Goal: Task Accomplishment & Management: Manage account settings

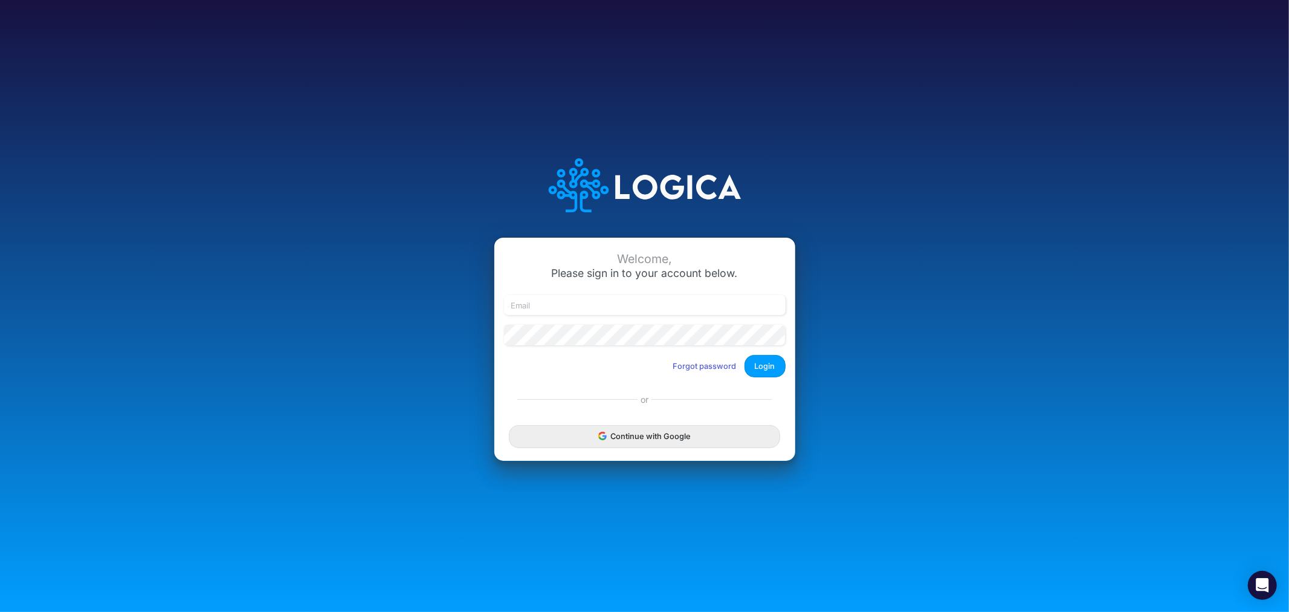
click at [585, 290] on div "Welcome, Please sign in to your account below. Forgot password Login" at bounding box center [644, 311] width 301 height 149
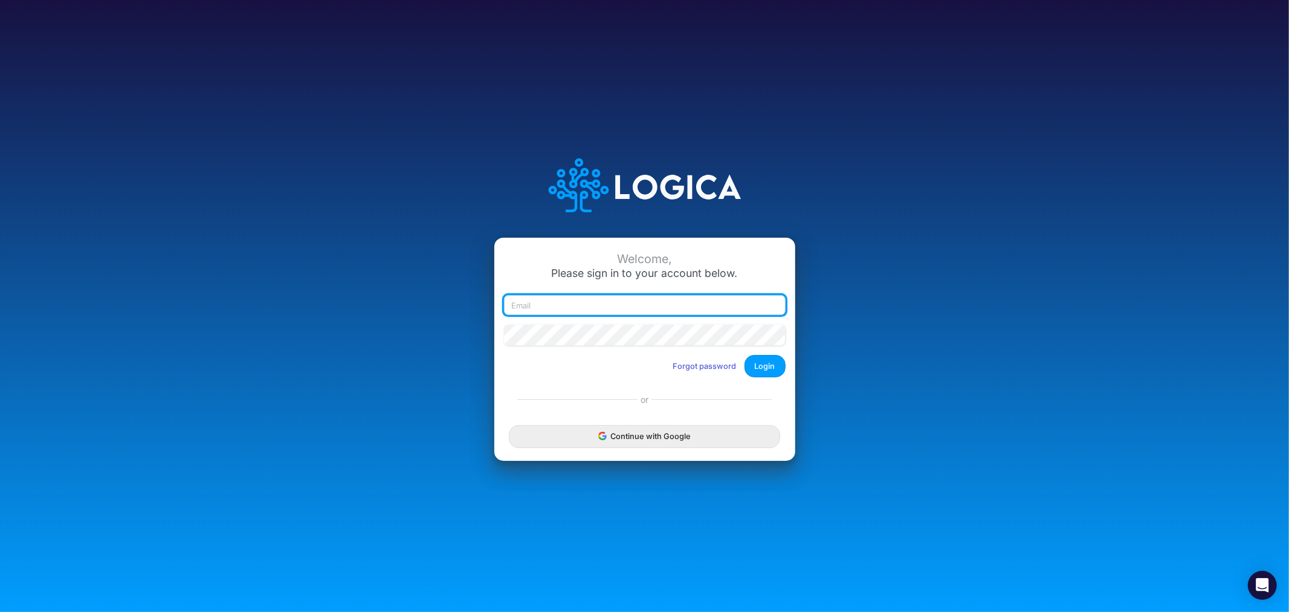
click at [612, 301] on input "email" at bounding box center [645, 305] width 282 height 21
type input "[PERSON_NAME][EMAIL_ADDRESS][PERSON_NAME][DOMAIN_NAME]"
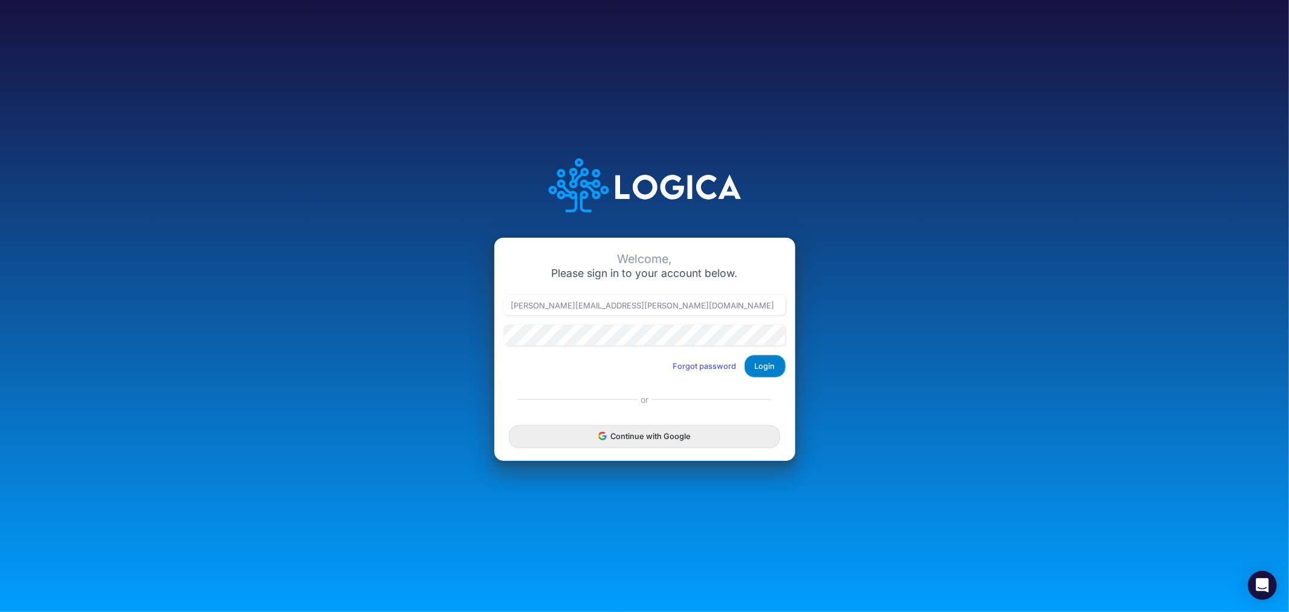
click at [766, 361] on button "Login" at bounding box center [765, 366] width 41 height 22
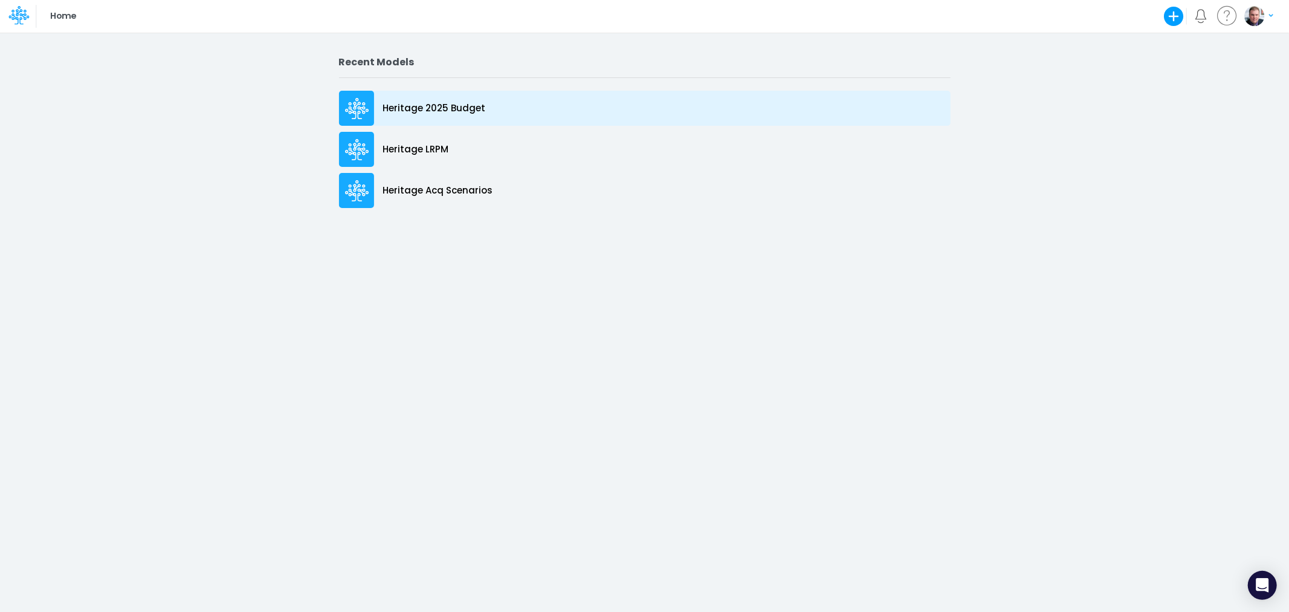
click at [453, 111] on p "Heritage 2025 Budget" at bounding box center [434, 109] width 103 height 14
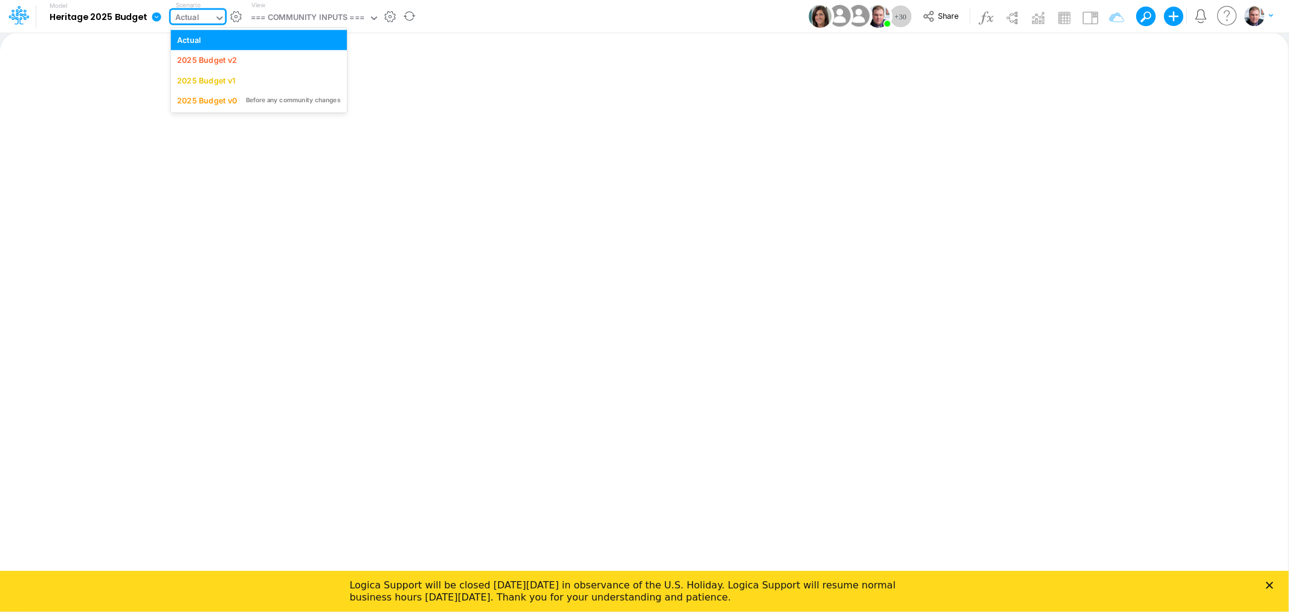
click at [210, 16] on div "Actual" at bounding box center [192, 19] width 44 height 18
click at [234, 62] on div "2025 Budget v2" at bounding box center [207, 59] width 60 height 11
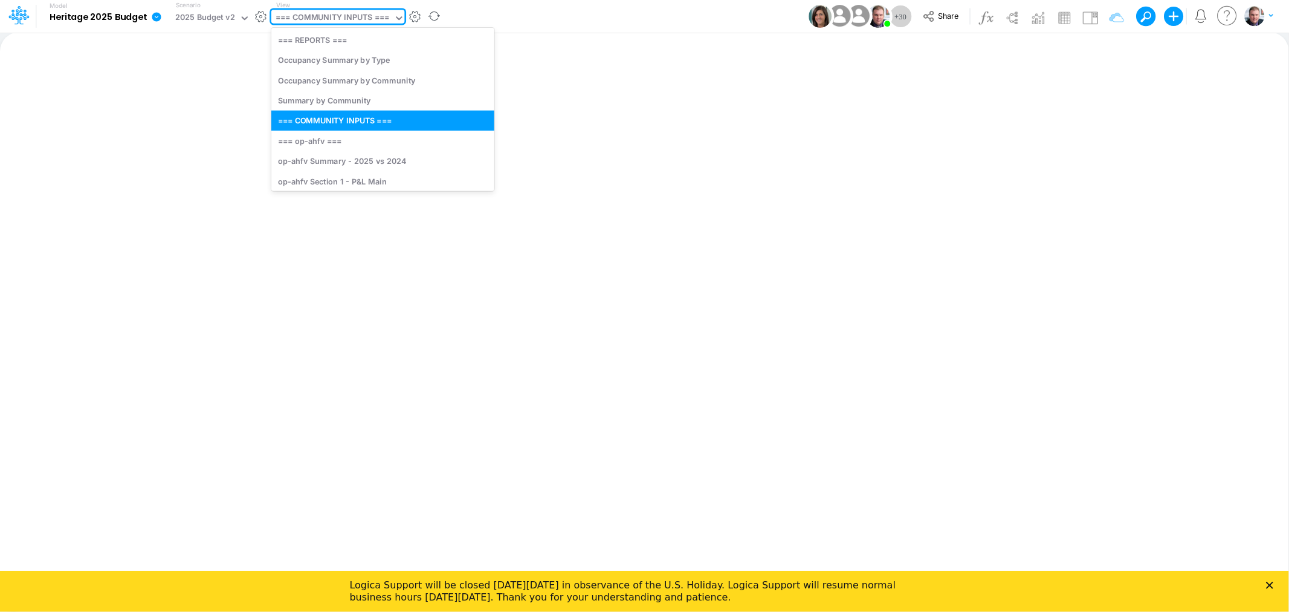
click at [325, 16] on div "=== COMMUNITY INPUTS ===" at bounding box center [333, 18] width 114 height 14
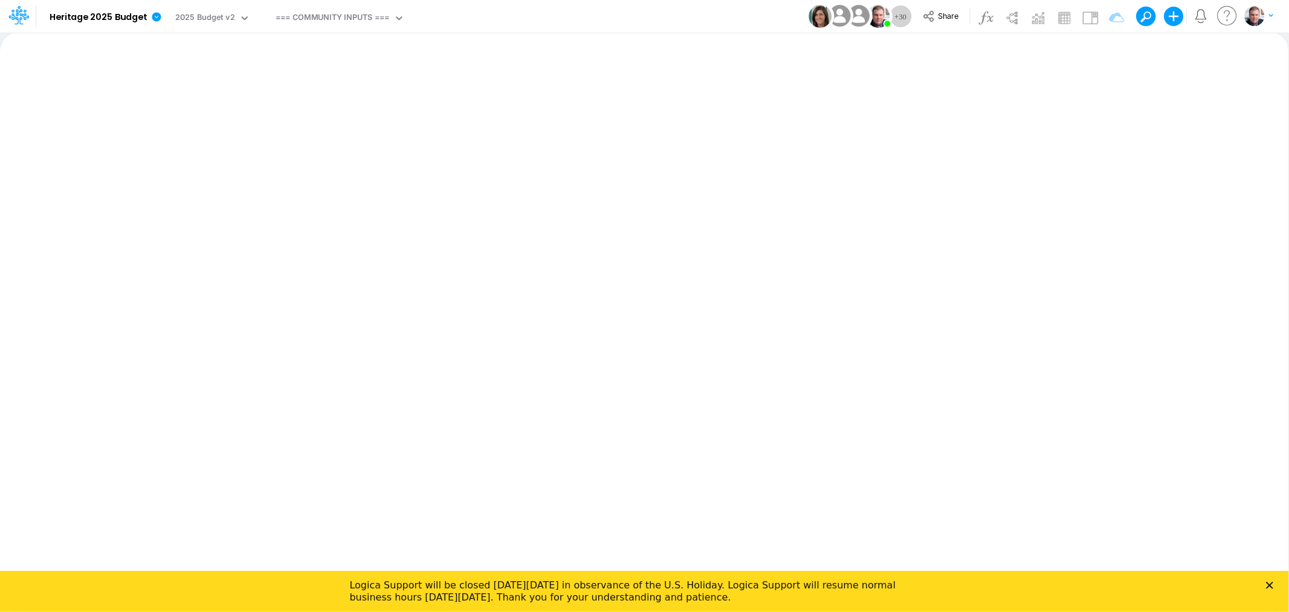
click at [691, 91] on div "Insert new Conditional formatting Paste Cut Copy AutoFill Ready 100% Sum: null …" at bounding box center [644, 322] width 1288 height 580
click at [931, 8] on button "Share" at bounding box center [942, 16] width 50 height 19
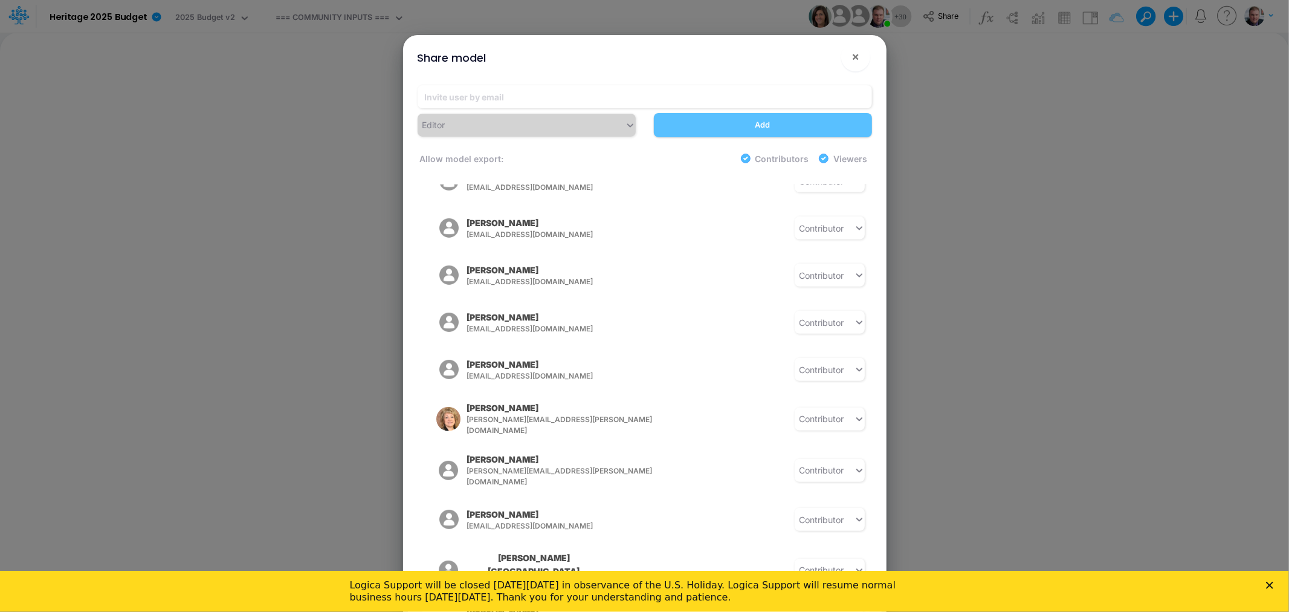
scroll to position [486, 0]
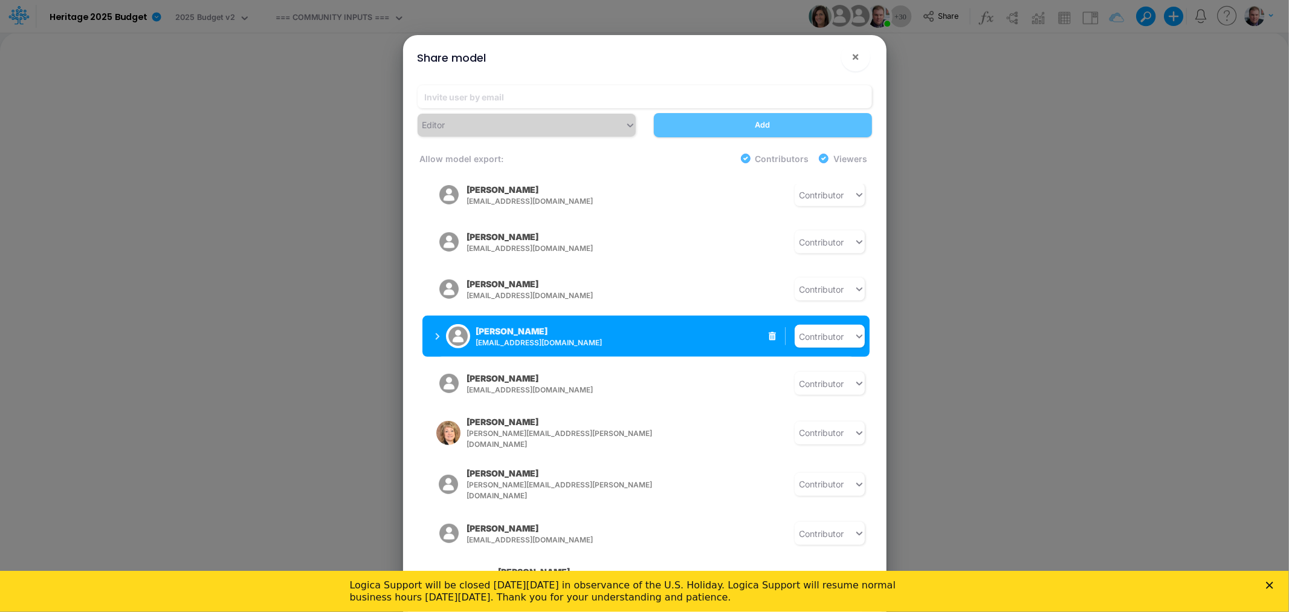
click at [557, 337] on span "[EMAIL_ADDRESS][DOMAIN_NAME]" at bounding box center [571, 342] width 190 height 11
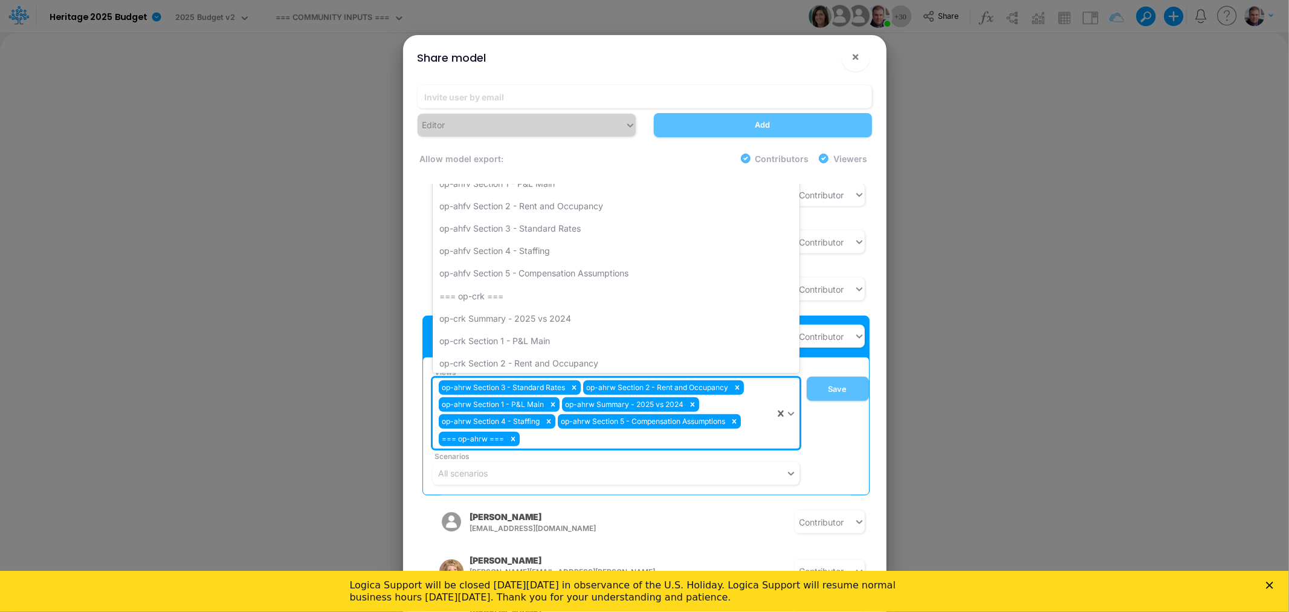
click at [542, 427] on div "op-ahrw Section 3 - Standard Rates op-ahrw Section 2 - Rent and Occupancy op-ah…" at bounding box center [604, 413] width 342 height 71
type input "sr"
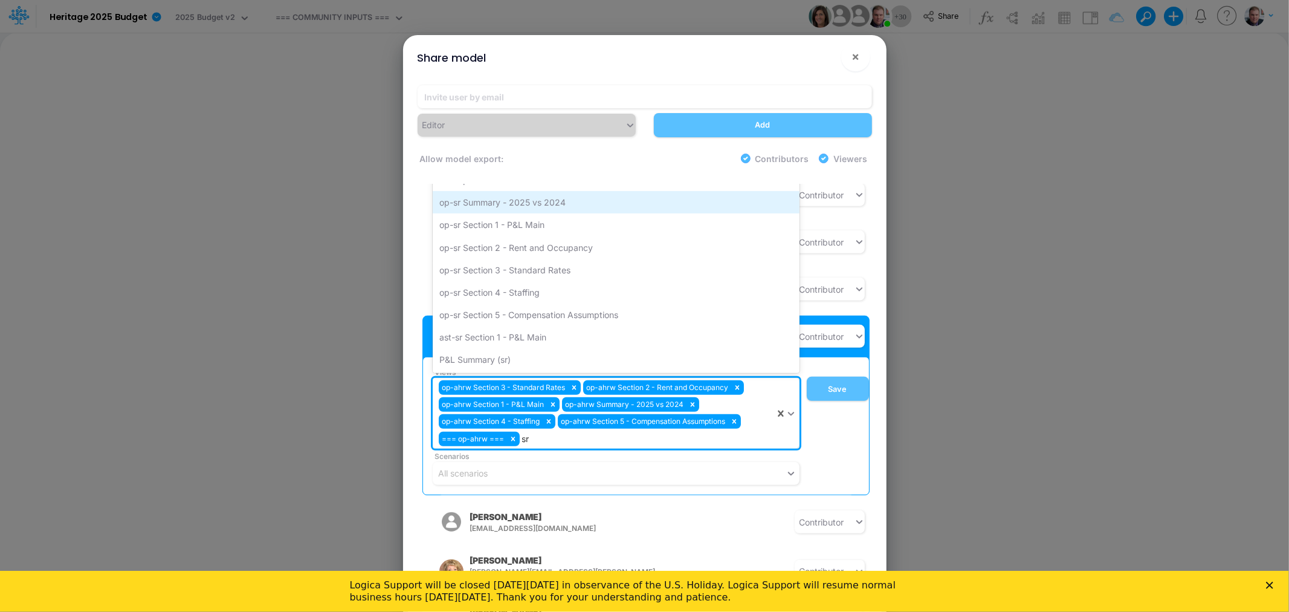
click at [471, 197] on div "op-sr Summary - 2025 vs 2024" at bounding box center [616, 202] width 367 height 22
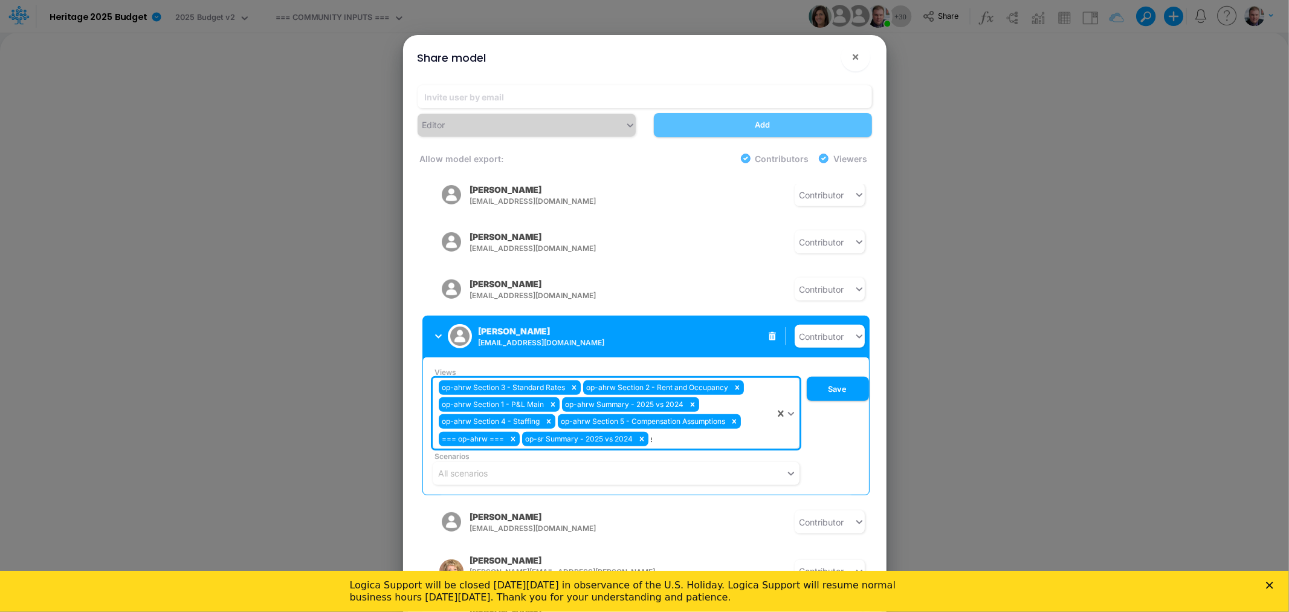
type input "sr"
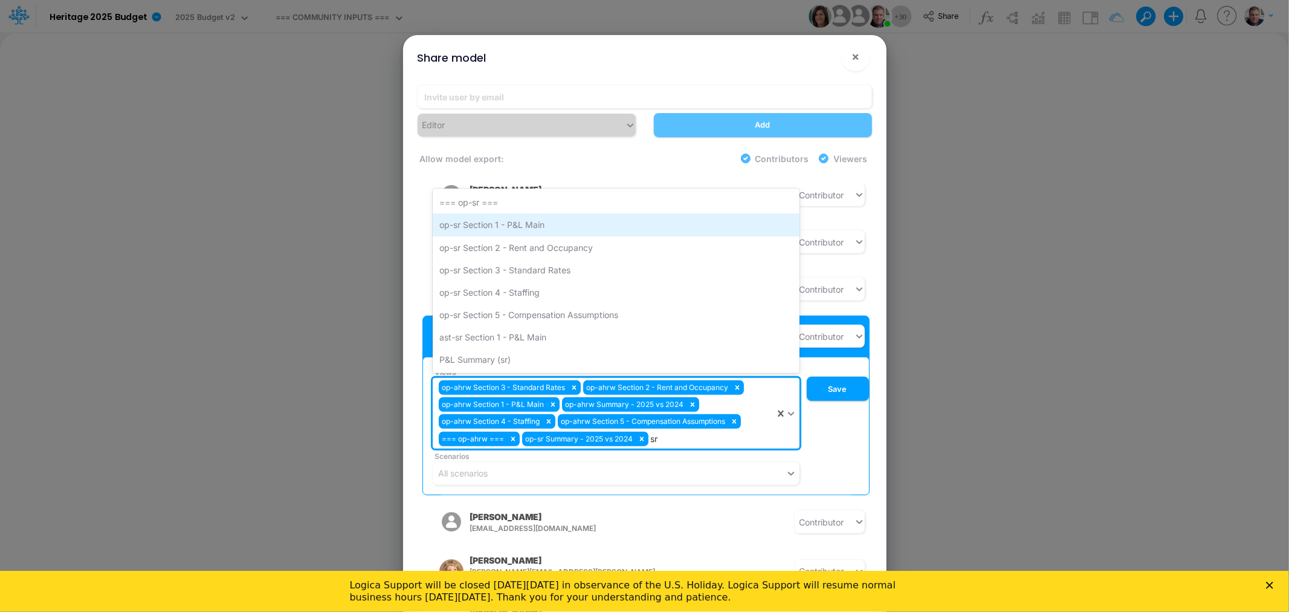
click at [499, 213] on div "op-sr Section 1 - P&L Main" at bounding box center [616, 224] width 367 height 22
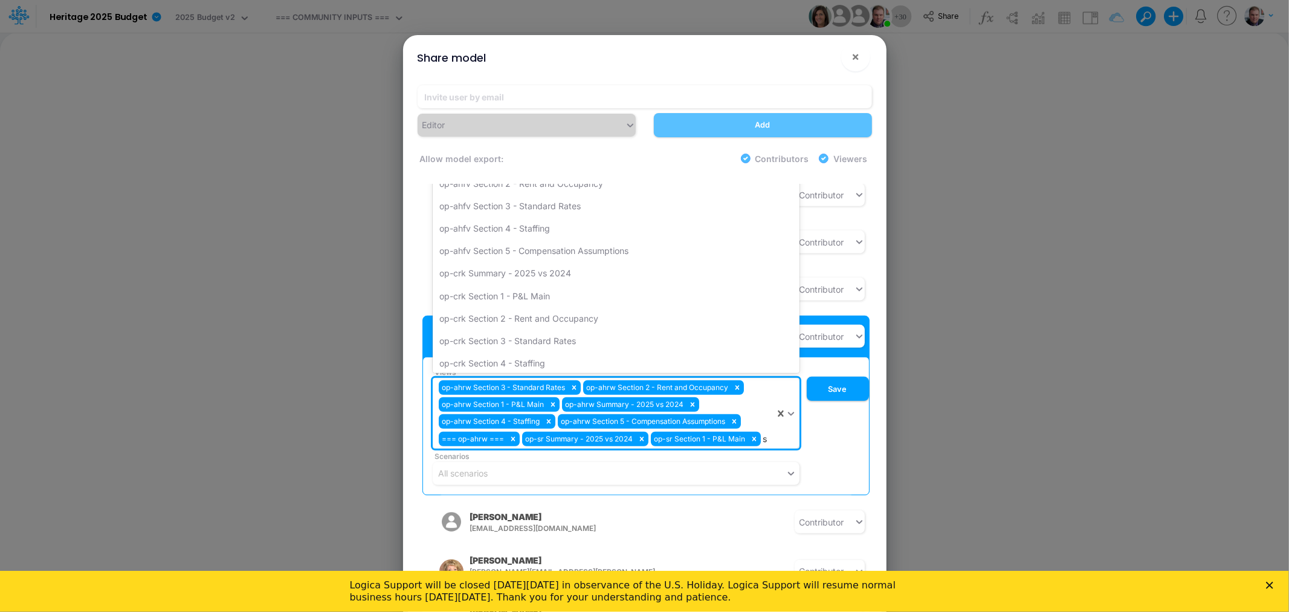
type input "sr"
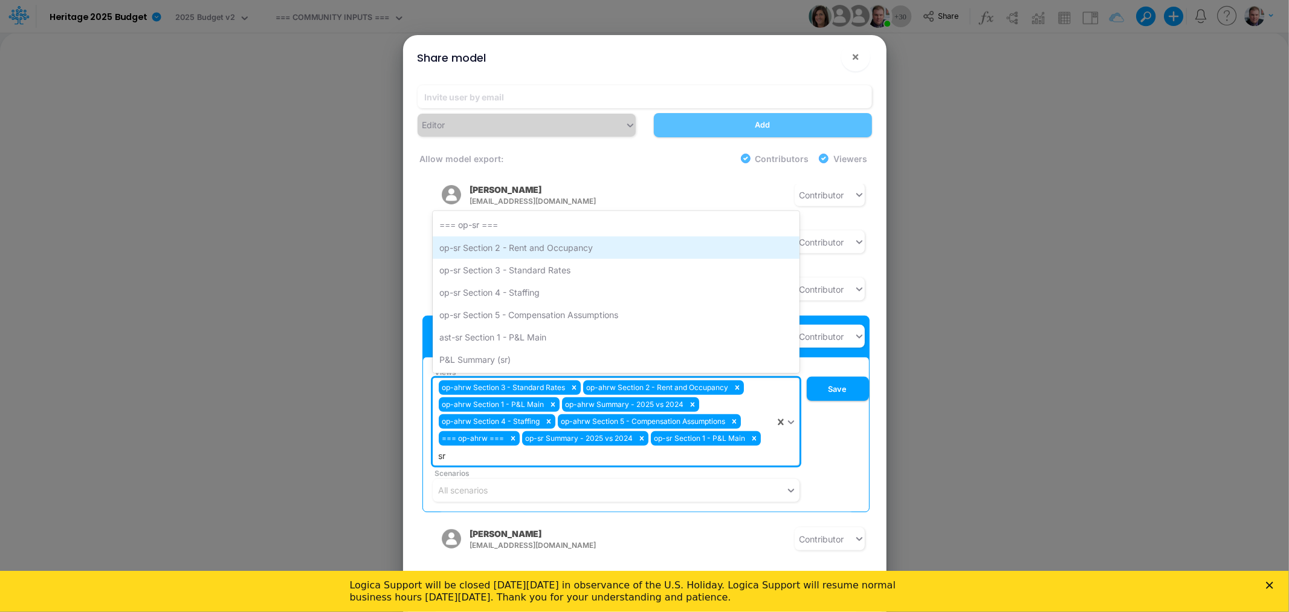
click at [514, 238] on div "op-sr Section 2 - Rent and Occupancy" at bounding box center [616, 247] width 367 height 22
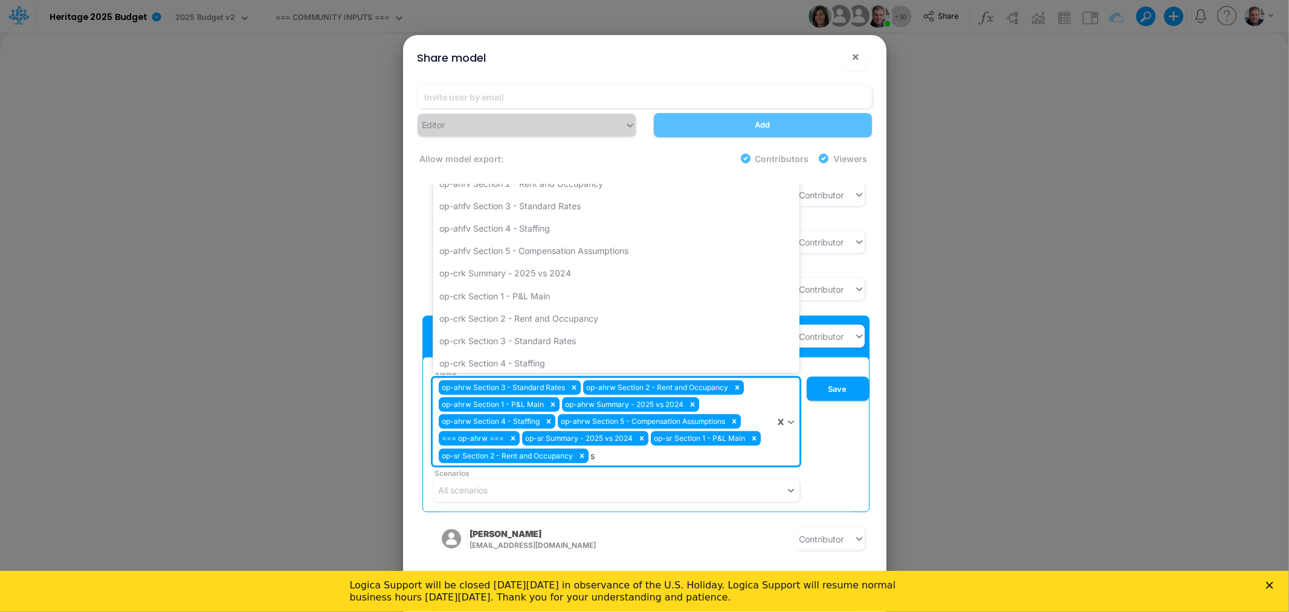
type input "sr"
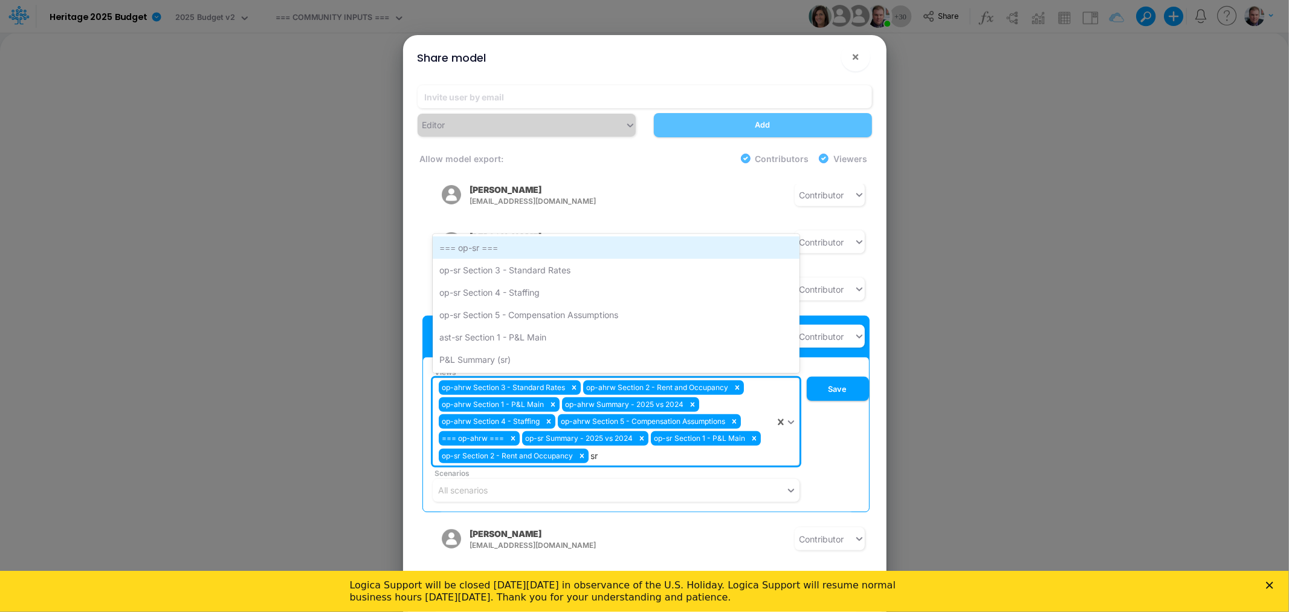
click at [508, 240] on div "=== op-sr ===" at bounding box center [616, 247] width 367 height 22
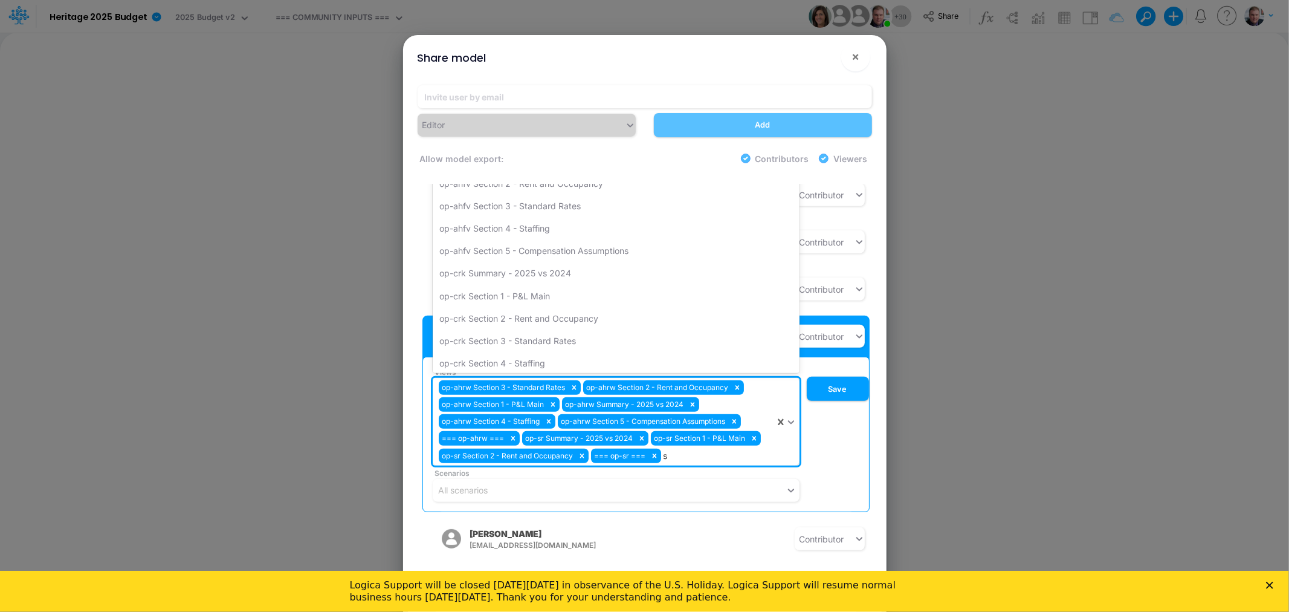
type input "sr"
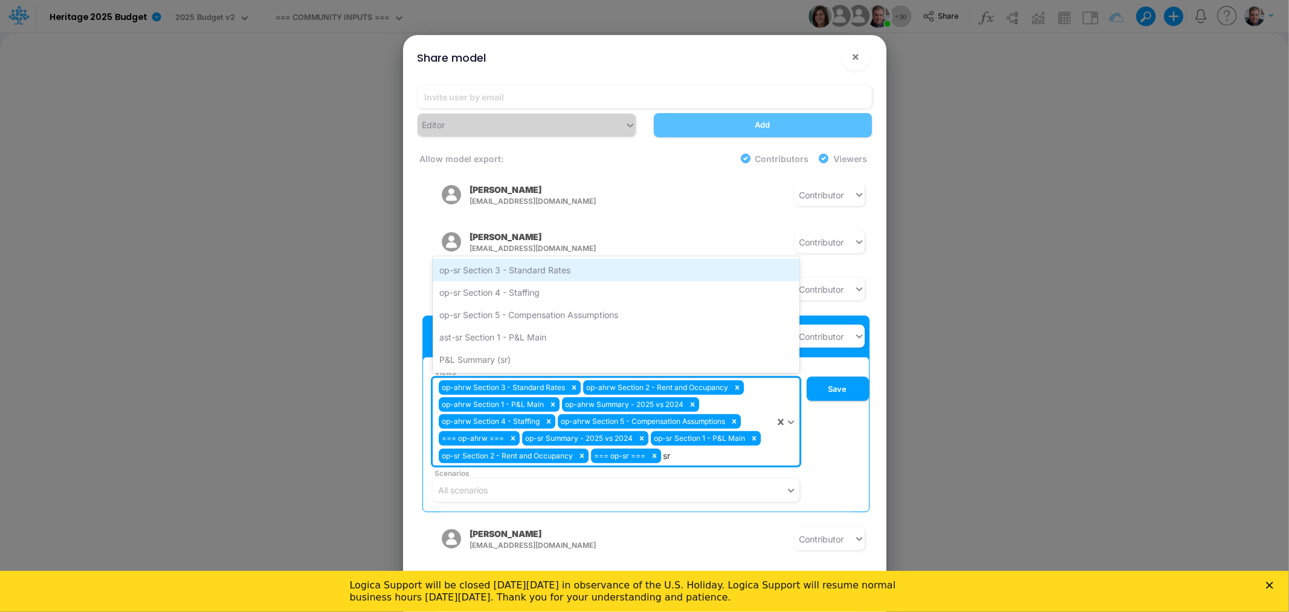
click at [515, 264] on div "op-sr Section 3 - Standard Rates" at bounding box center [616, 270] width 367 height 22
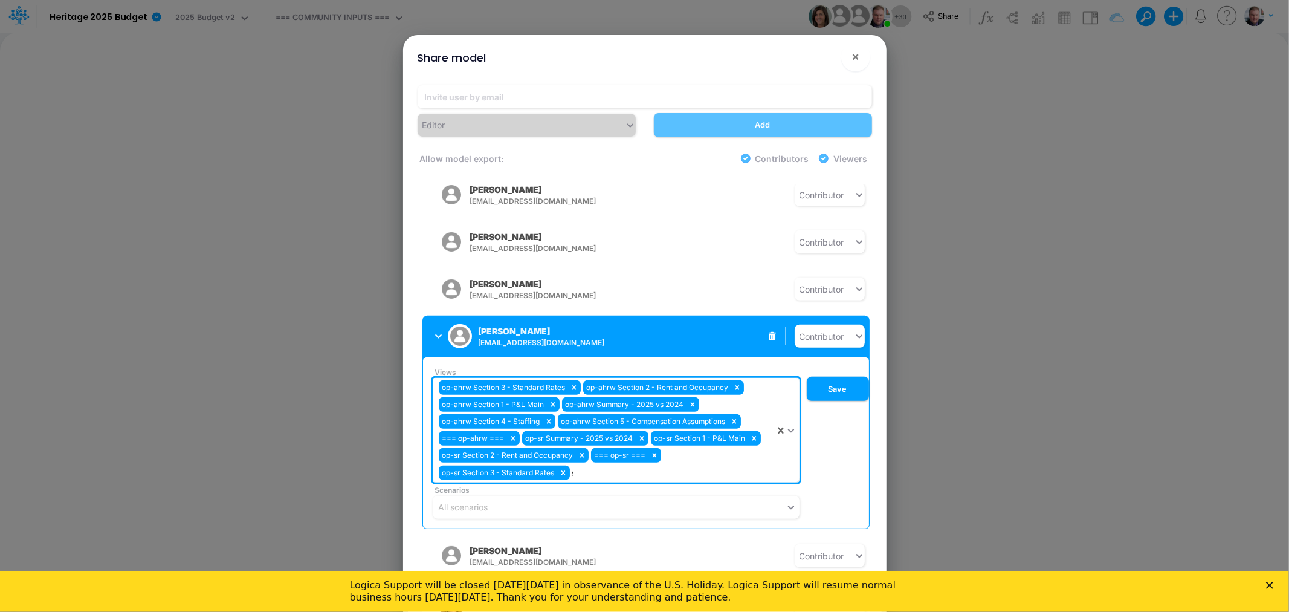
type input "sr"
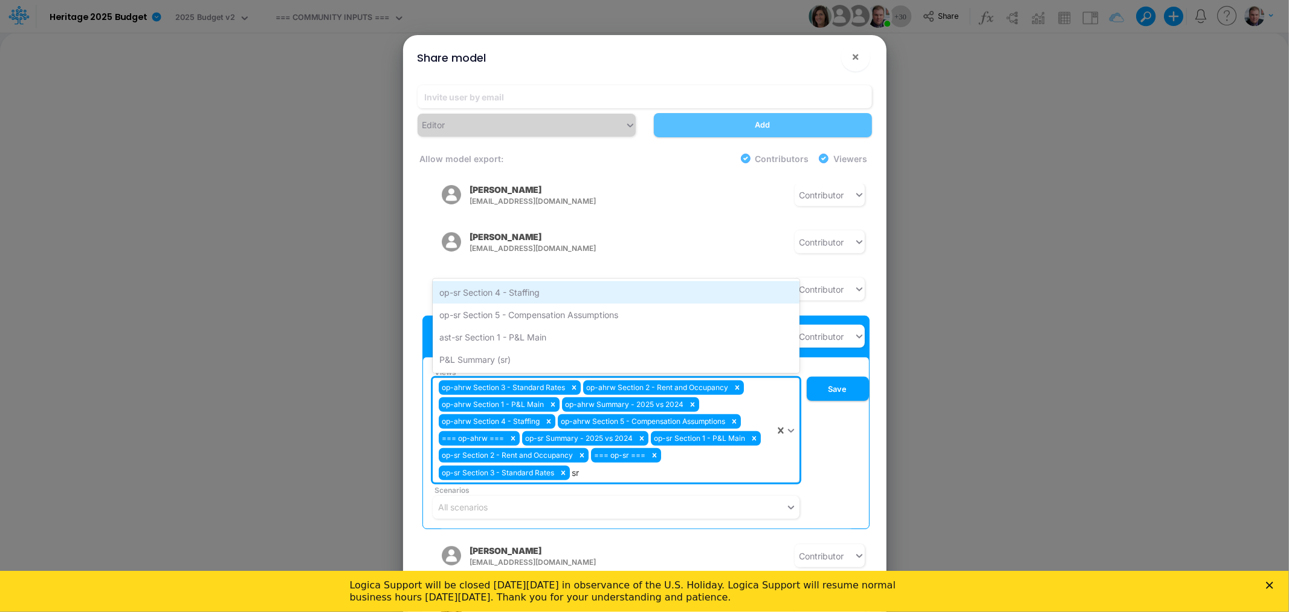
click at [517, 281] on div "op-sr Section 4 - Staffing" at bounding box center [616, 292] width 367 height 22
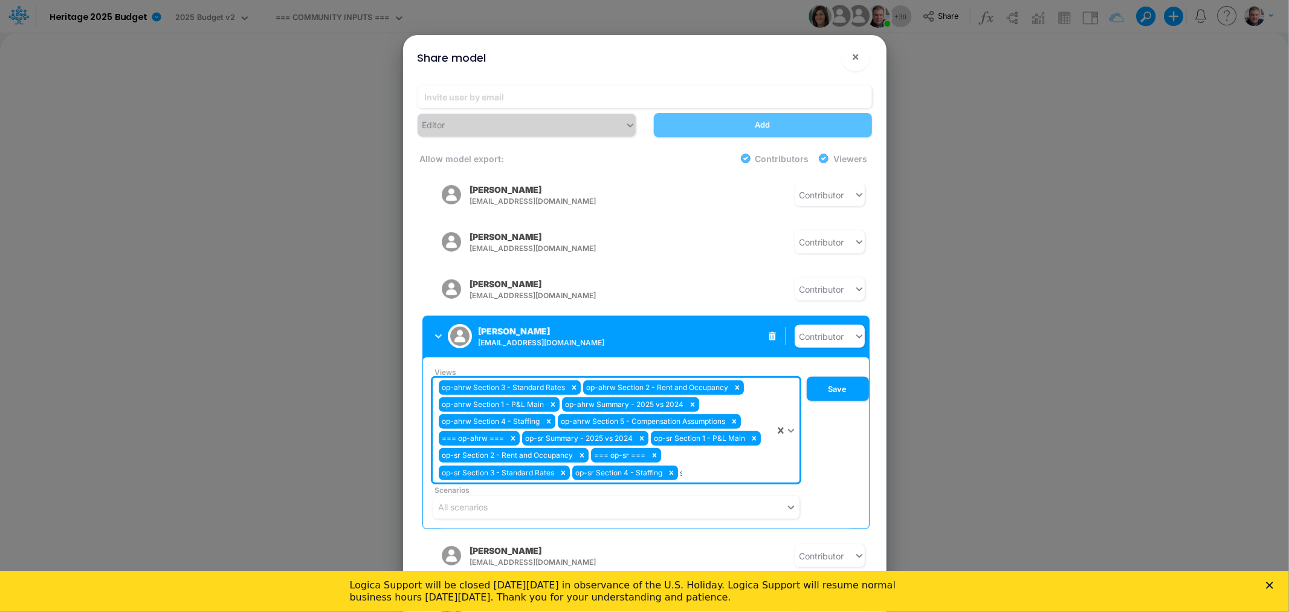
type input "sr"
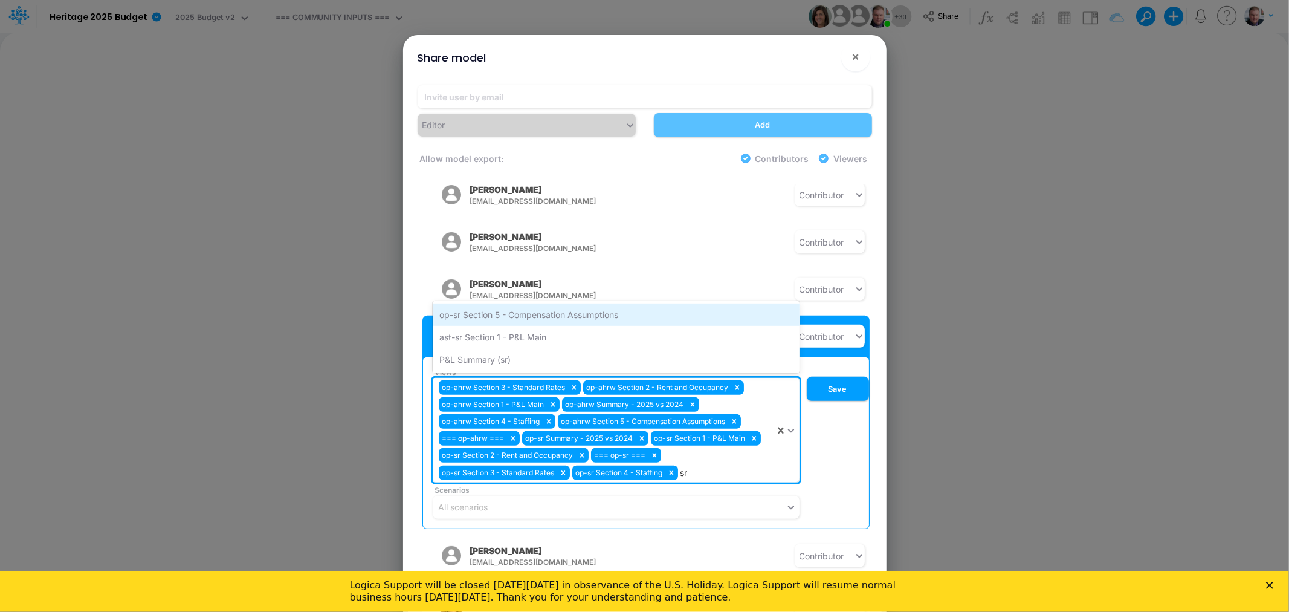
click at [517, 305] on div "op-sr Section 5 - Compensation Assumptions" at bounding box center [616, 314] width 367 height 22
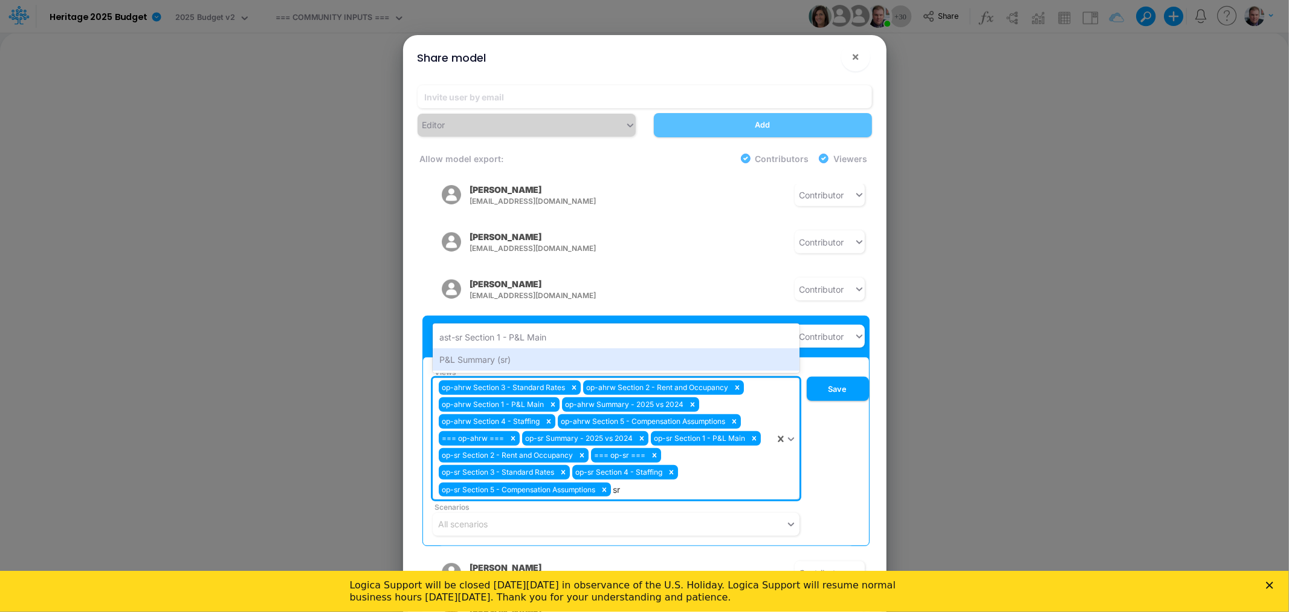
type input "sr"
click at [331, 325] on div "Share model × Editor Add Allow model export: Contributors Viewers Model Access …" at bounding box center [644, 306] width 1289 height 612
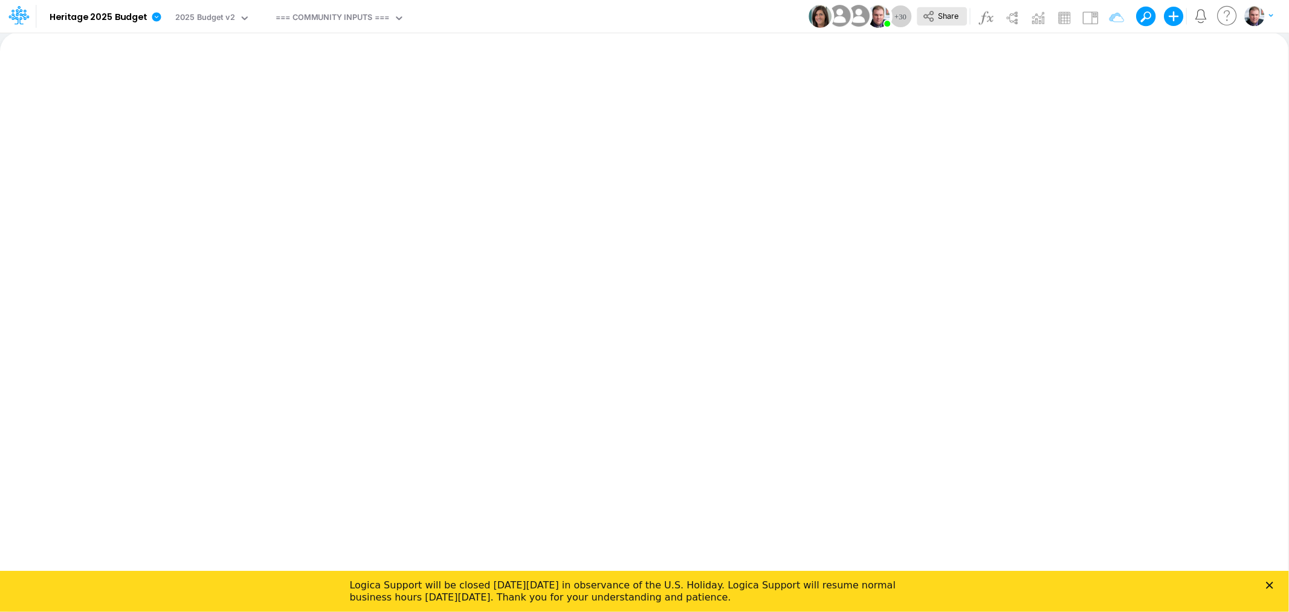
click at [949, 19] on span "Share" at bounding box center [948, 15] width 21 height 9
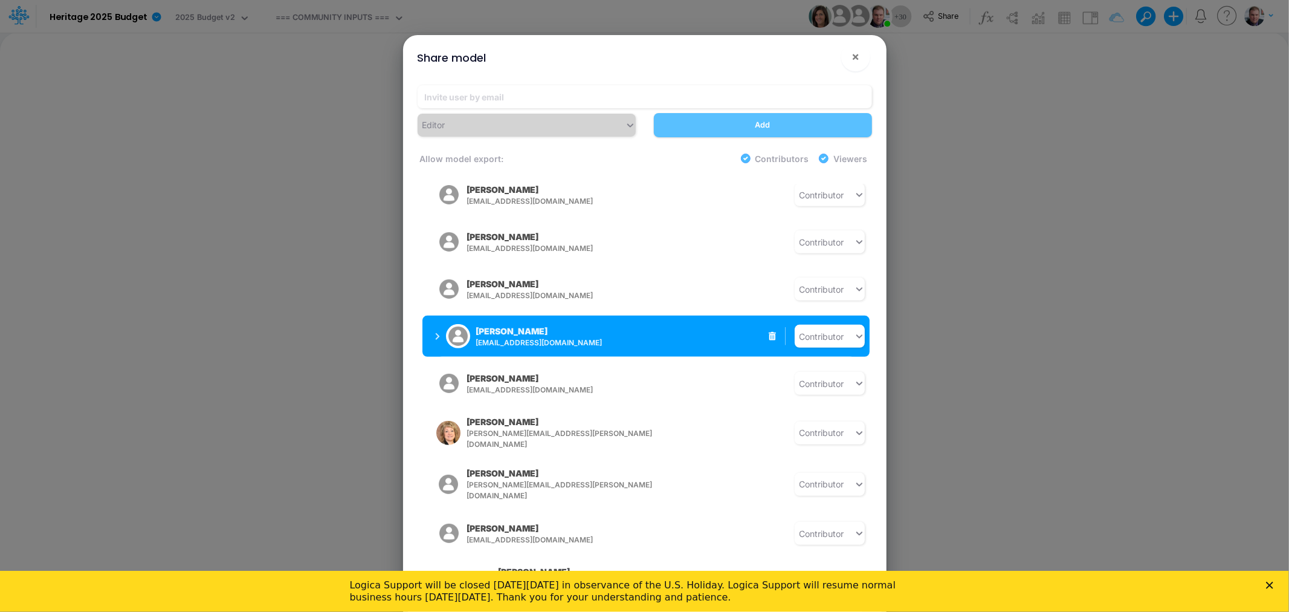
click at [578, 325] on div "[PERSON_NAME] [EMAIL_ADDRESS][DOMAIN_NAME]" at bounding box center [539, 337] width 126 height 24
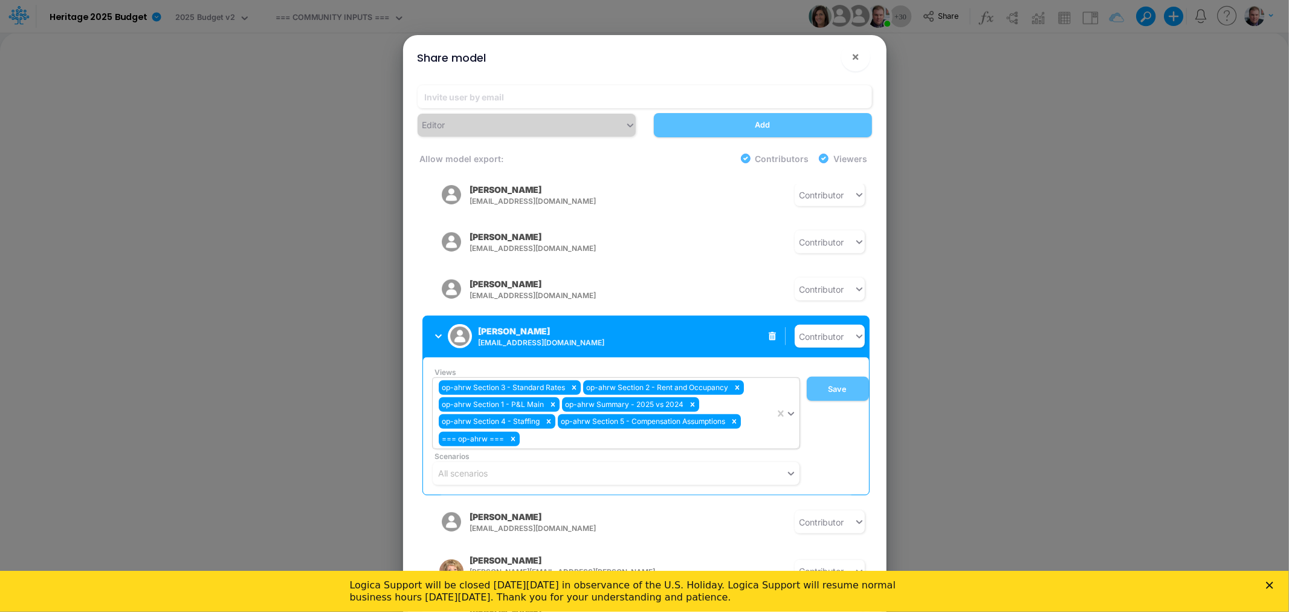
click at [565, 437] on div "op-ahrw Section 3 - Standard Rates op-ahrw Section 2 - Rent and Occupancy op-ah…" at bounding box center [604, 413] width 342 height 71
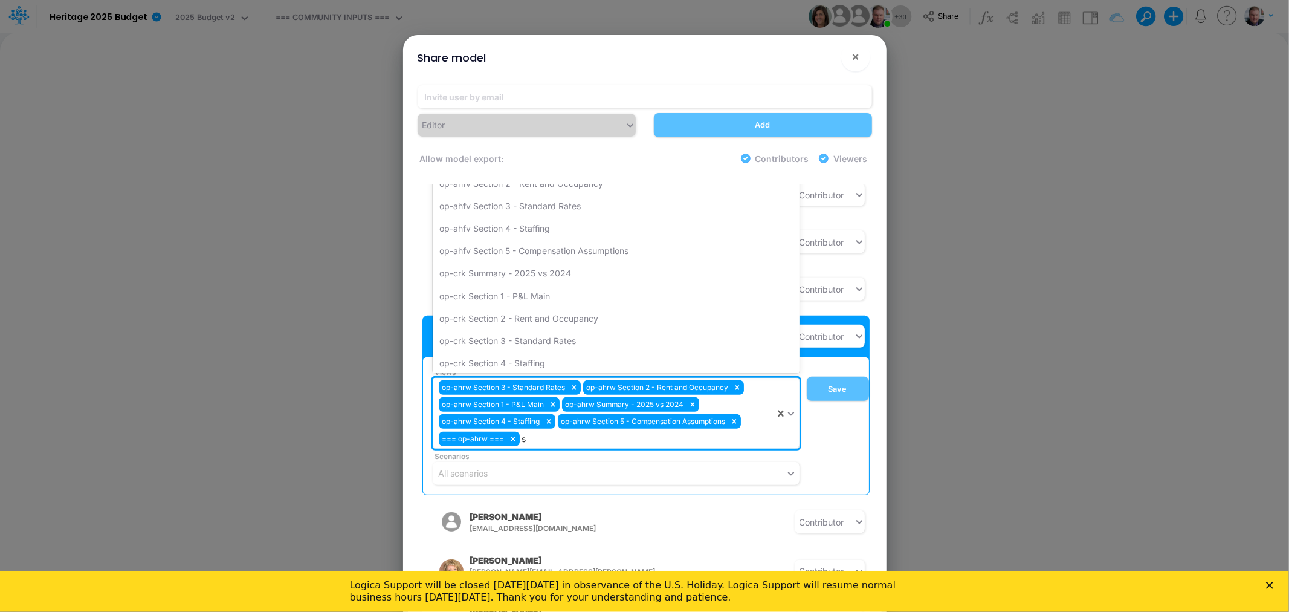
type input "sr"
click at [504, 204] on div "op-sr Summary - 2025 vs 2024" at bounding box center [616, 202] width 367 height 22
type input "sr"
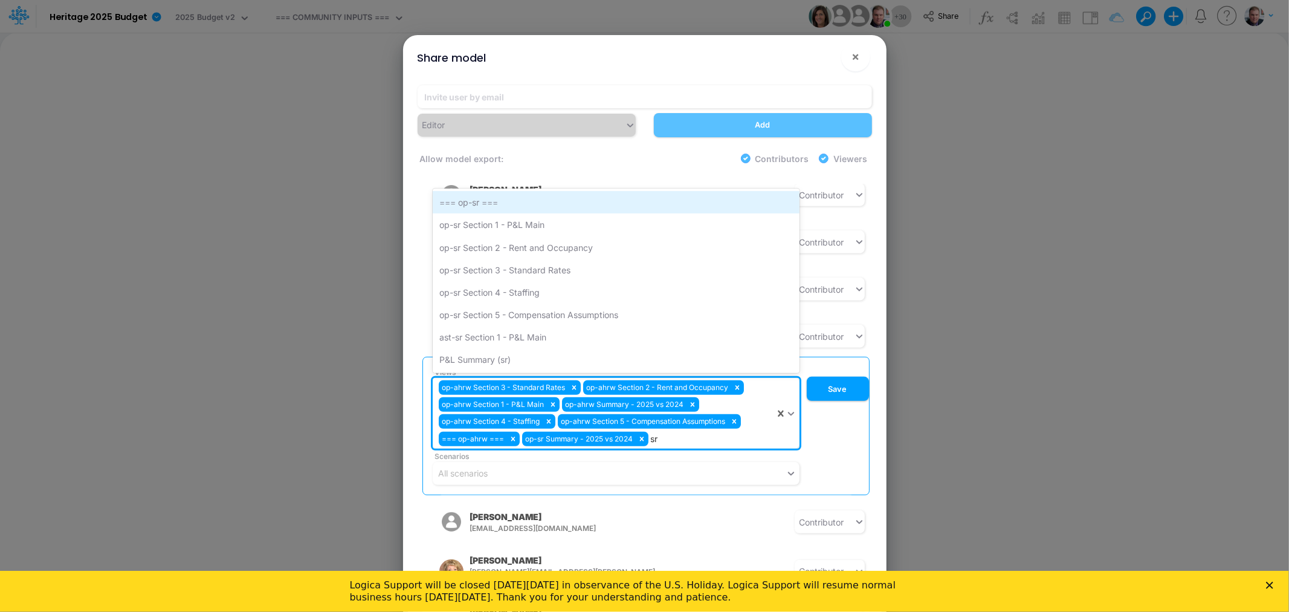
click at [504, 199] on div "=== op-sr ===" at bounding box center [616, 202] width 367 height 22
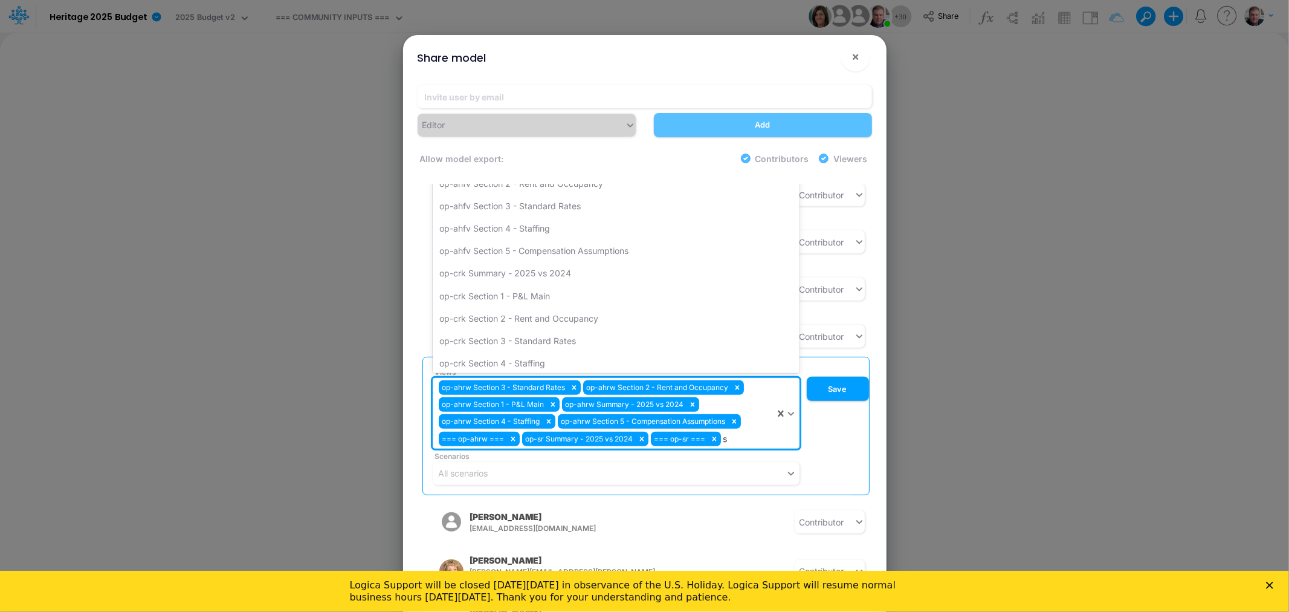
type input "sr"
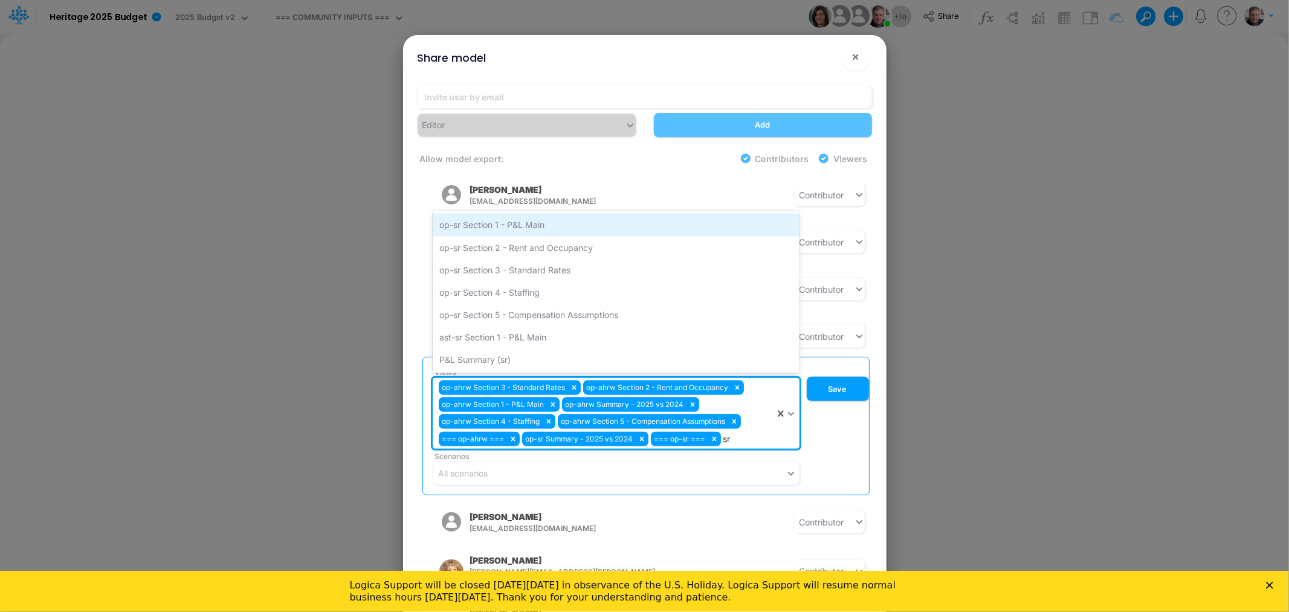
click at [518, 218] on div "op-sr Section 1 - P&L Main" at bounding box center [616, 224] width 367 height 22
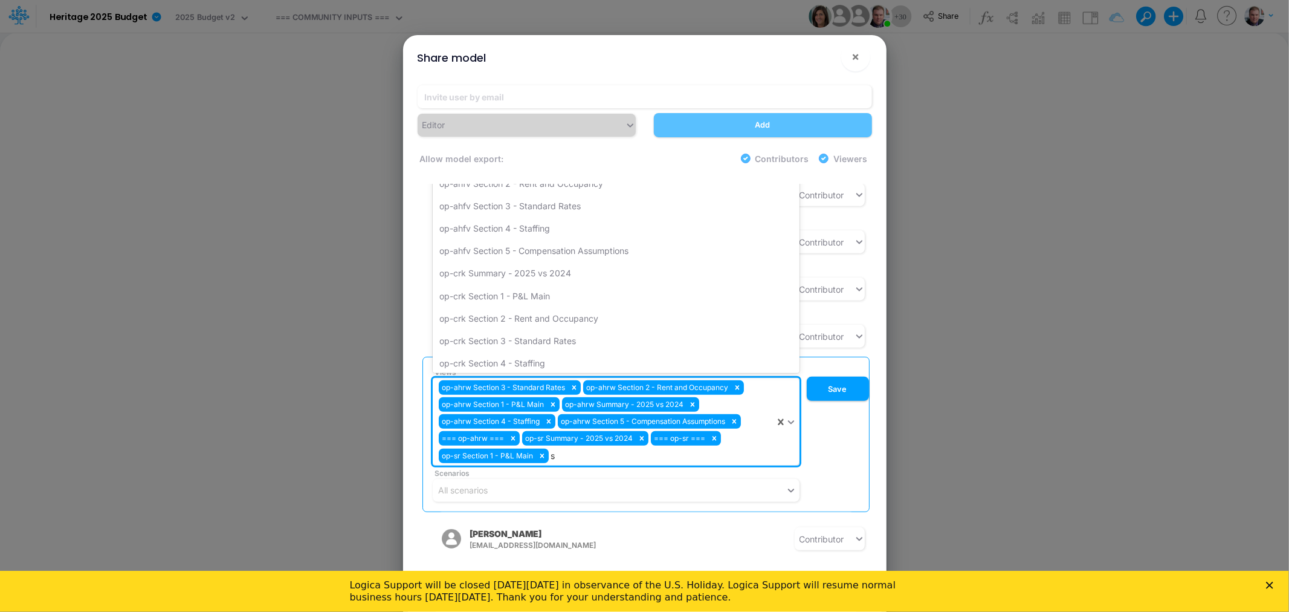
type input "sr"
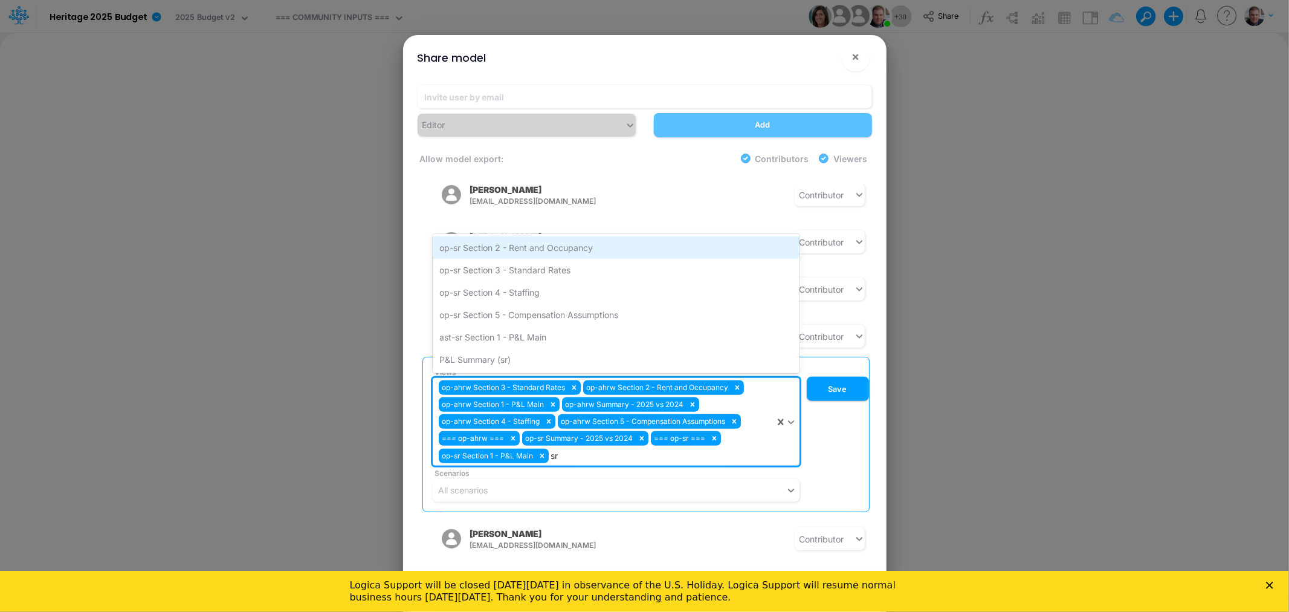
click at [525, 236] on div "op-sr Section 2 - Rent and Occupancy" at bounding box center [616, 247] width 367 height 22
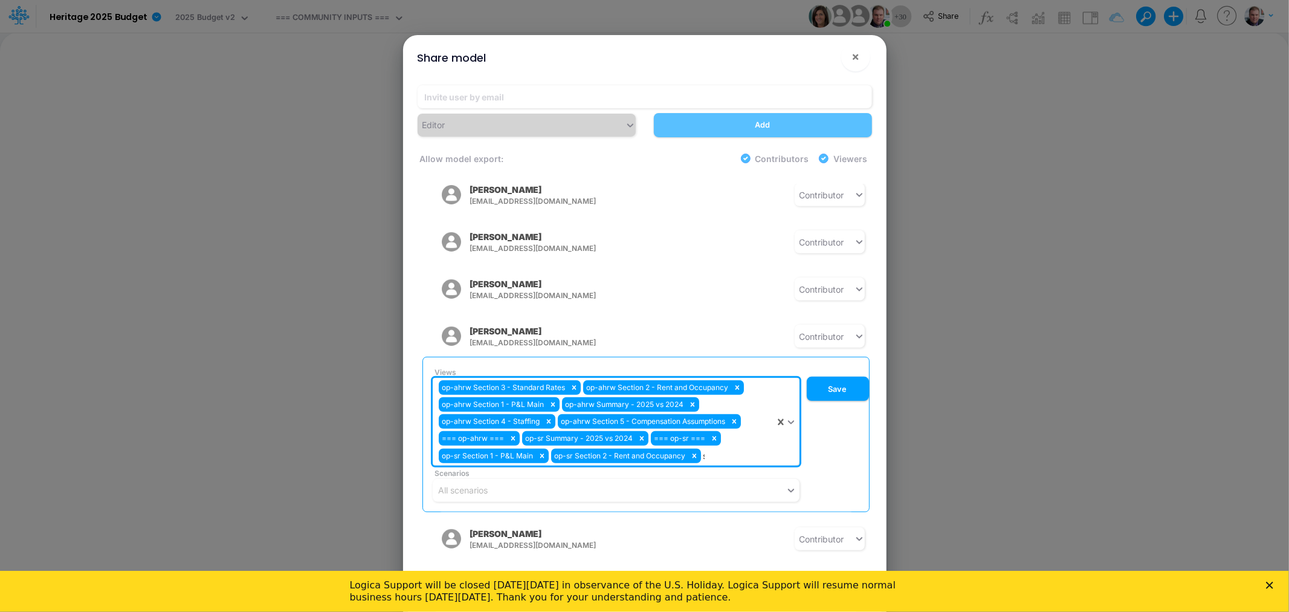
type input "sr"
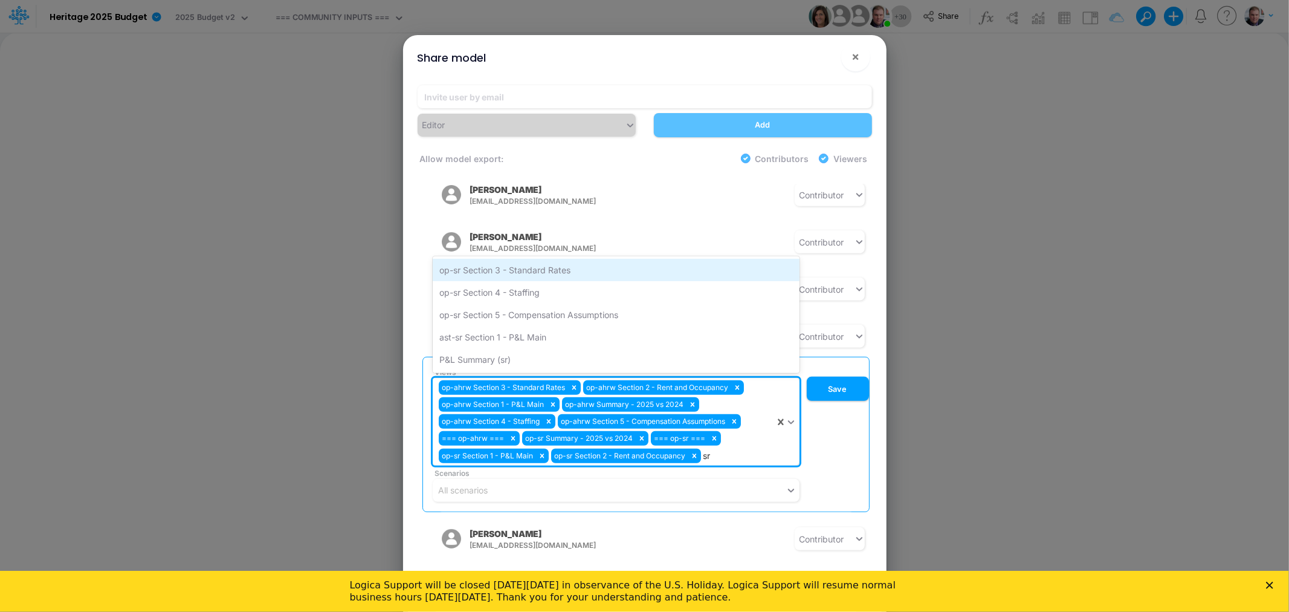
click at [528, 259] on div "op-sr Section 3 - Standard Rates" at bounding box center [616, 270] width 367 height 22
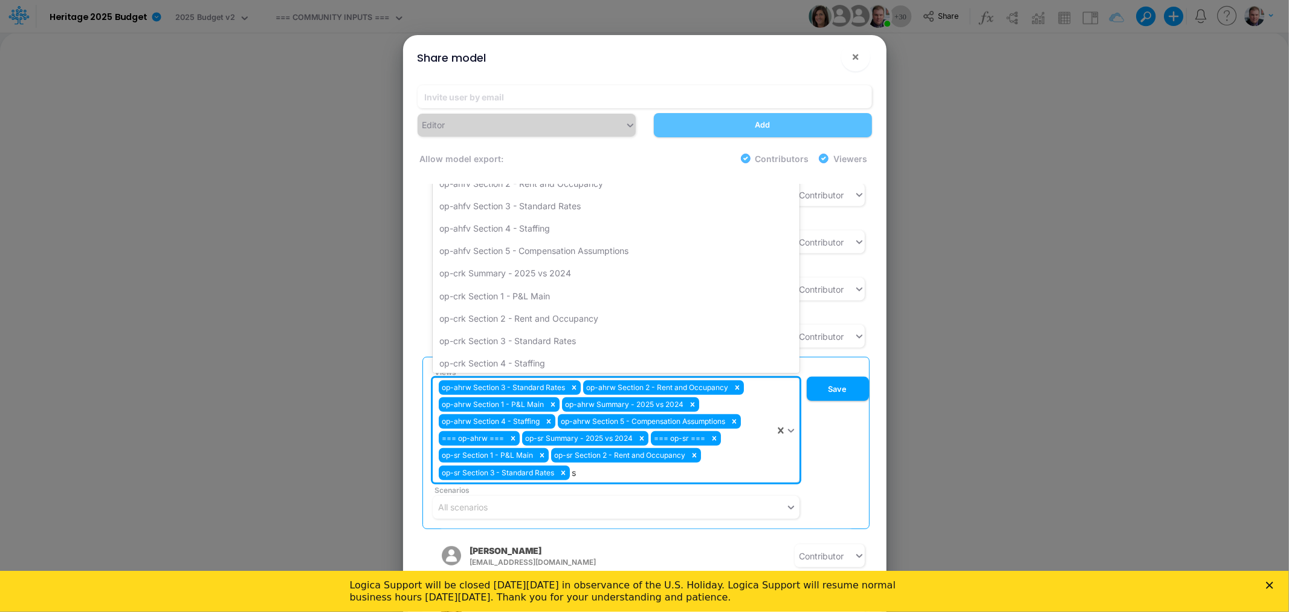
type input "sr"
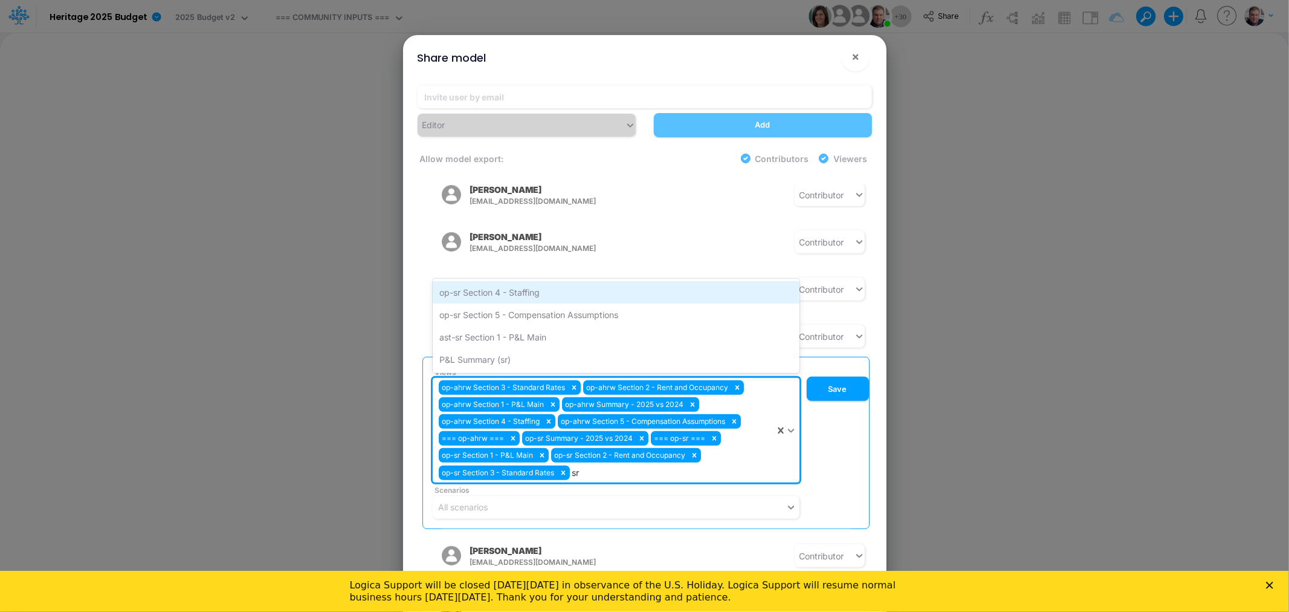
click at [526, 283] on div "op-sr Section 4 - Staffing" at bounding box center [616, 292] width 367 height 22
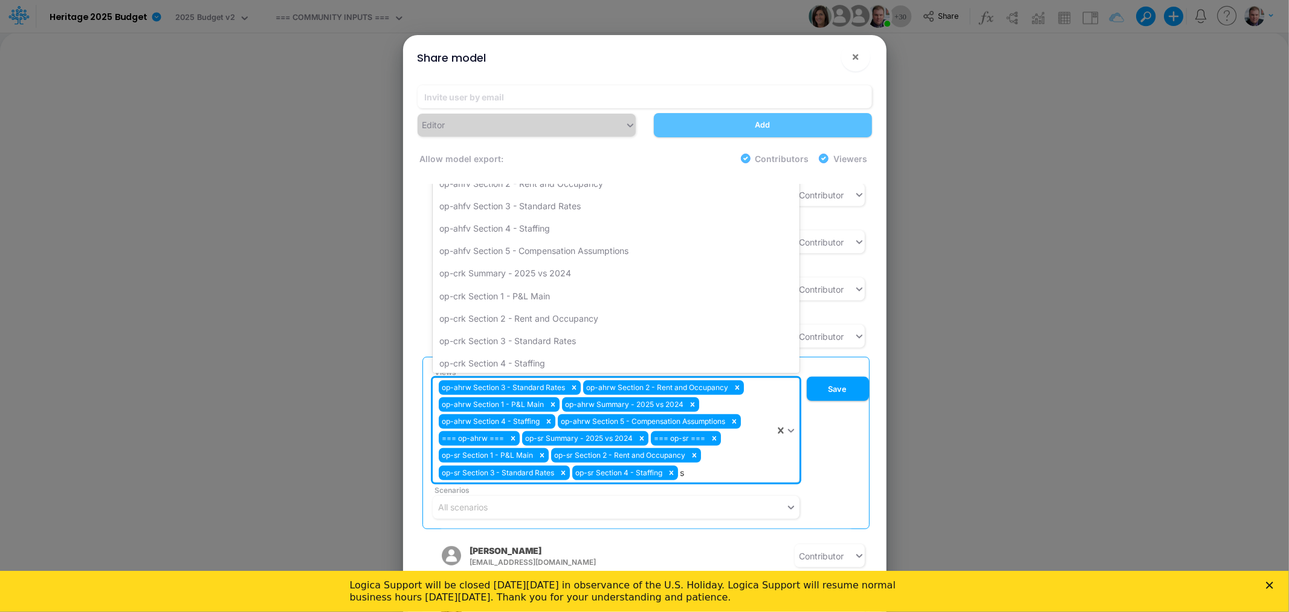
type input "sr"
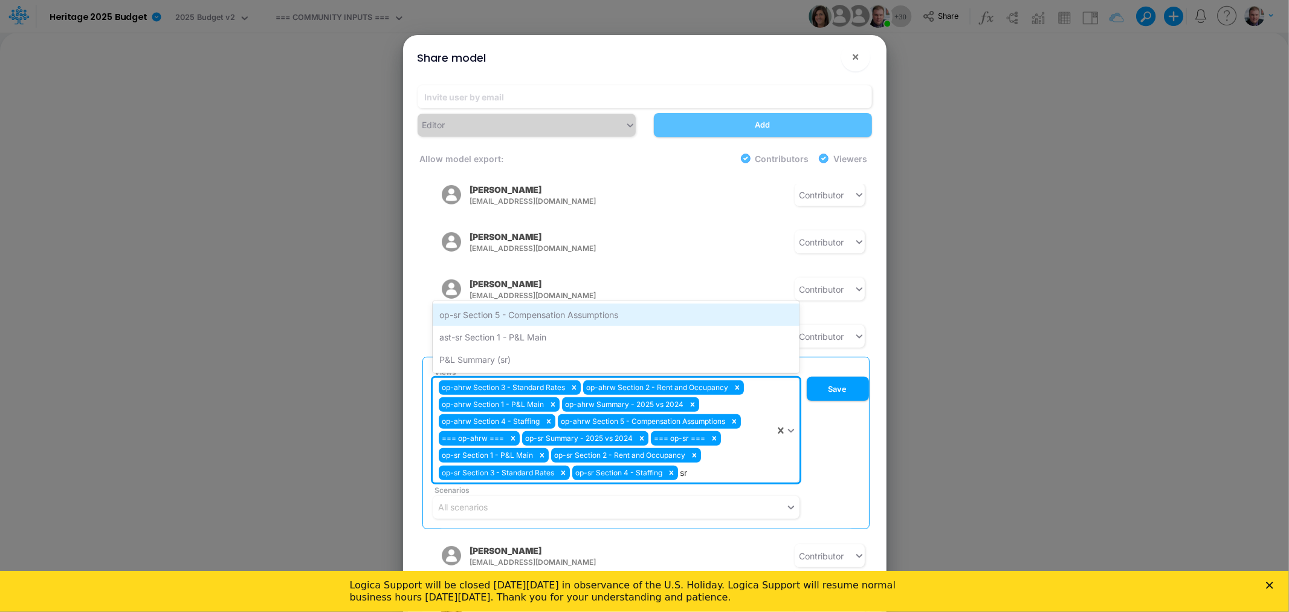
click at [526, 303] on div "op-sr Section 5 - Compensation Assumptions" at bounding box center [616, 314] width 367 height 22
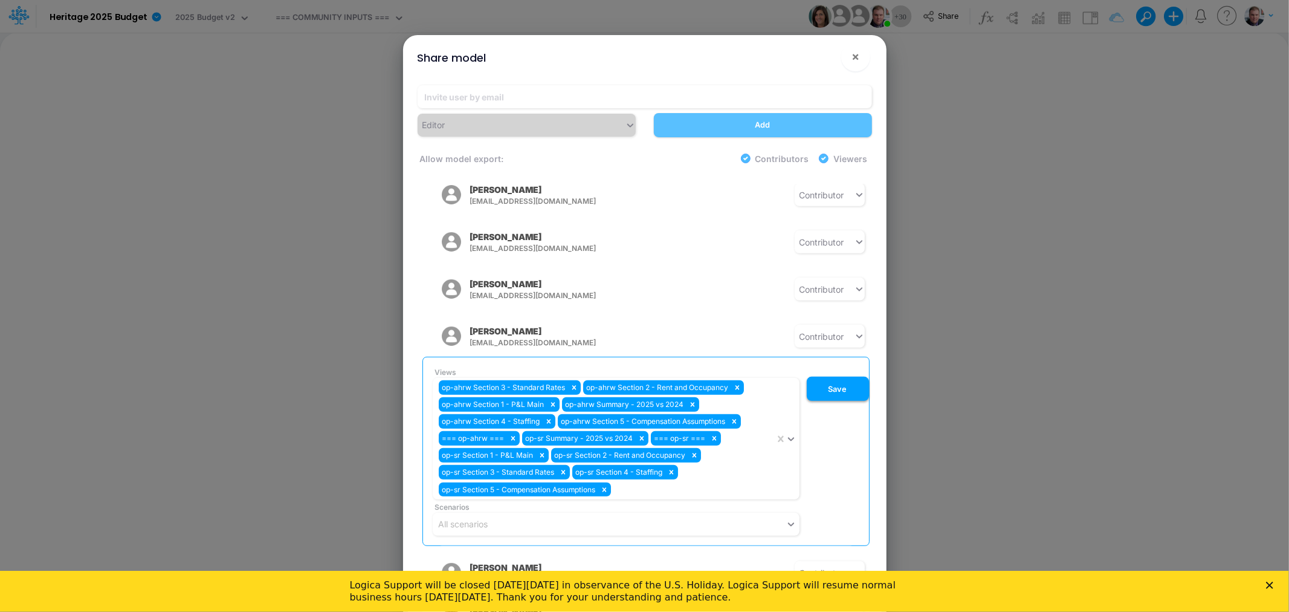
click at [843, 379] on button "Save" at bounding box center [838, 388] width 62 height 24
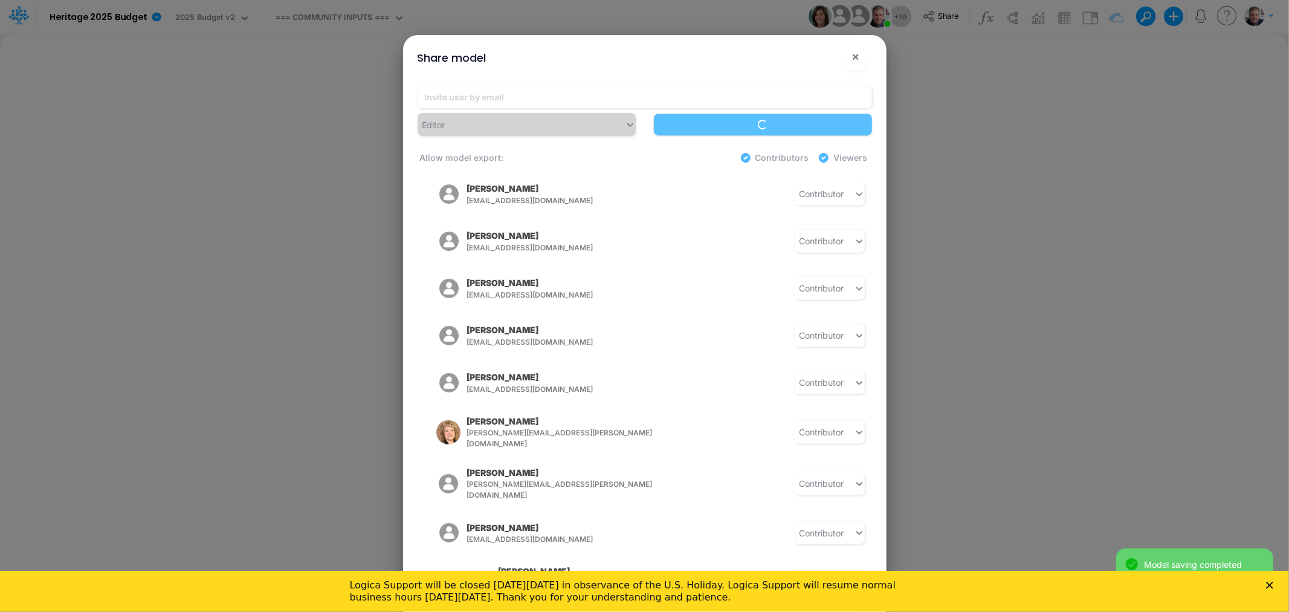
click at [1270, 582] on icon "Close" at bounding box center [1269, 584] width 7 height 7
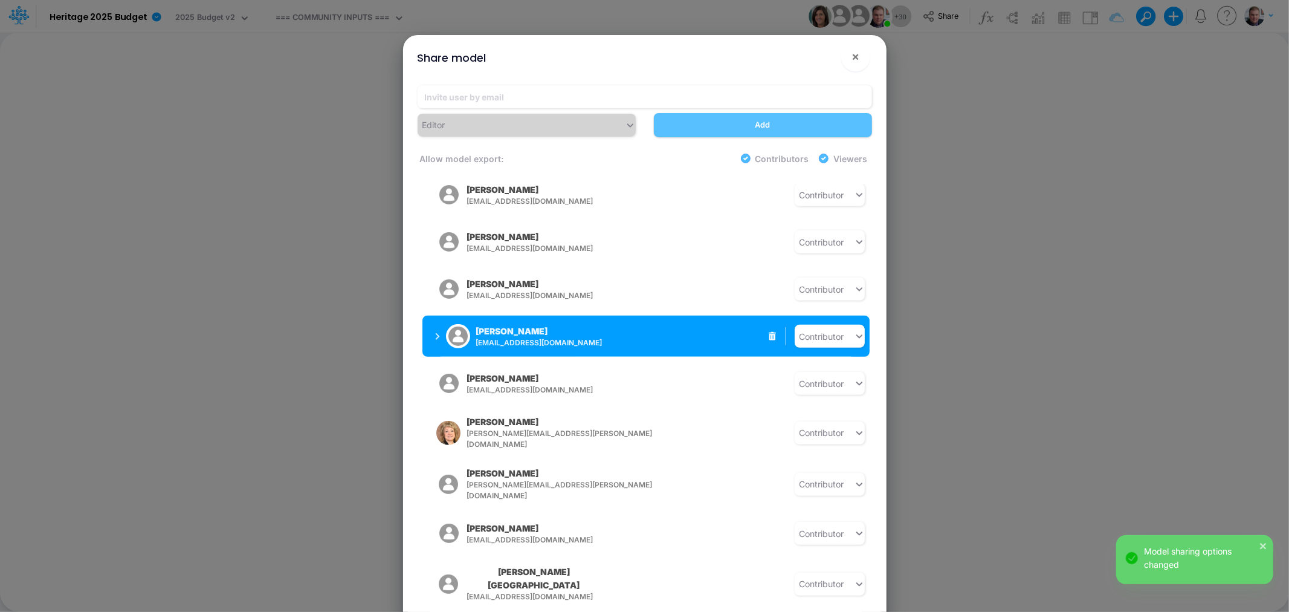
click at [436, 332] on icon "button" at bounding box center [437, 336] width 5 height 8
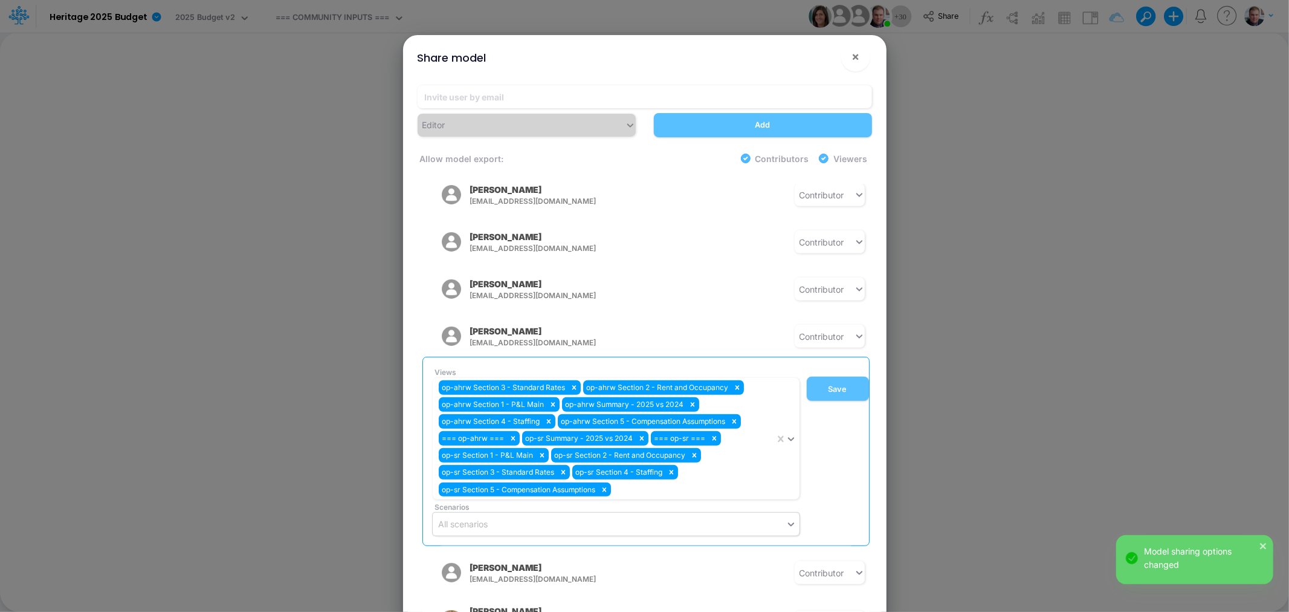
click at [547, 523] on div "All scenarios" at bounding box center [609, 524] width 353 height 20
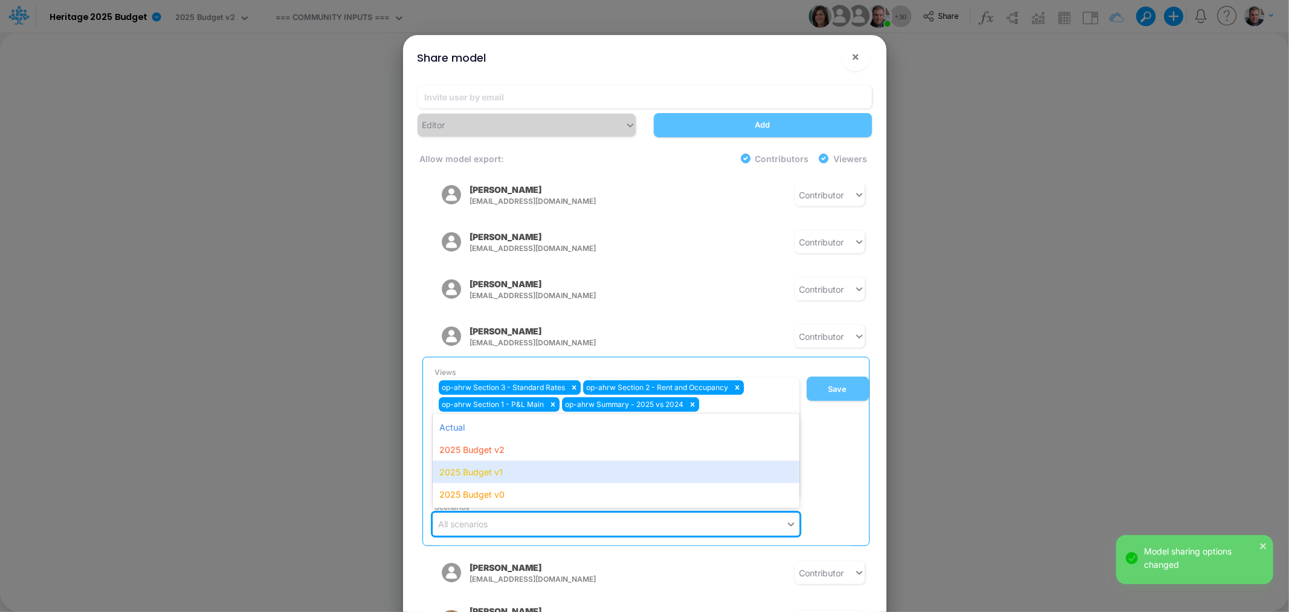
click at [847, 473] on div "Views op-ahrw Section 3 - Standard Rates op-ahrw Section 2 - Rent and Occupancy…" at bounding box center [648, 451] width 441 height 169
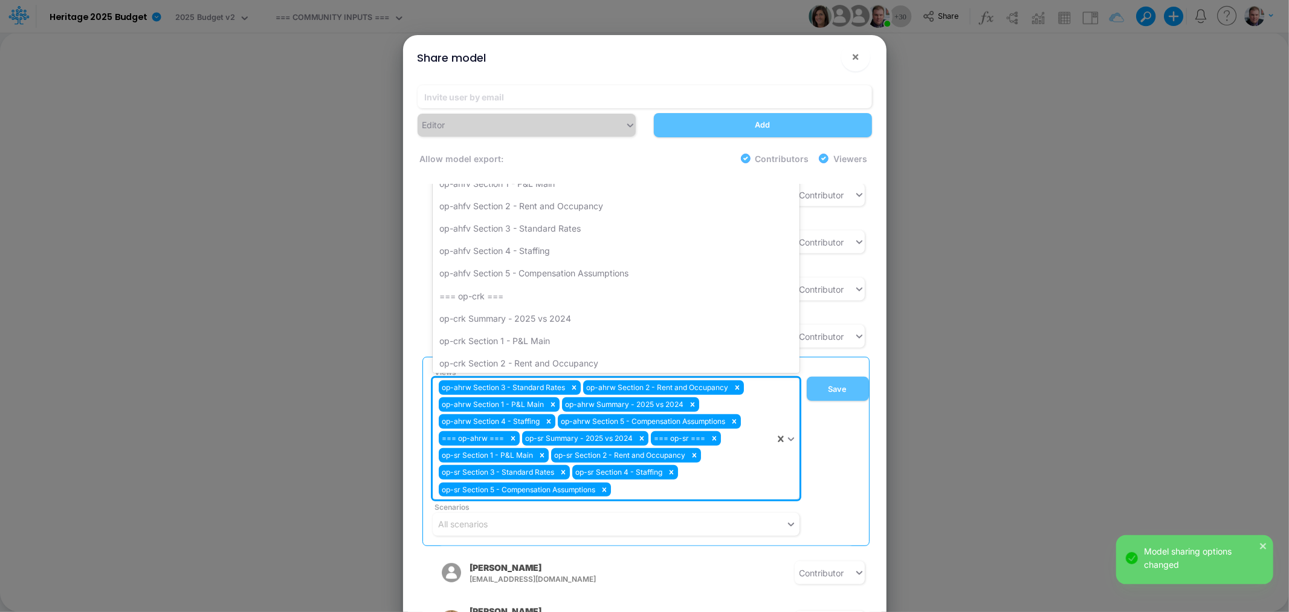
click at [676, 482] on div "op-ahrw Section 3 - Standard Rates op-ahrw Section 2 - Rent and Occupancy op-ah…" at bounding box center [604, 438] width 342 height 121
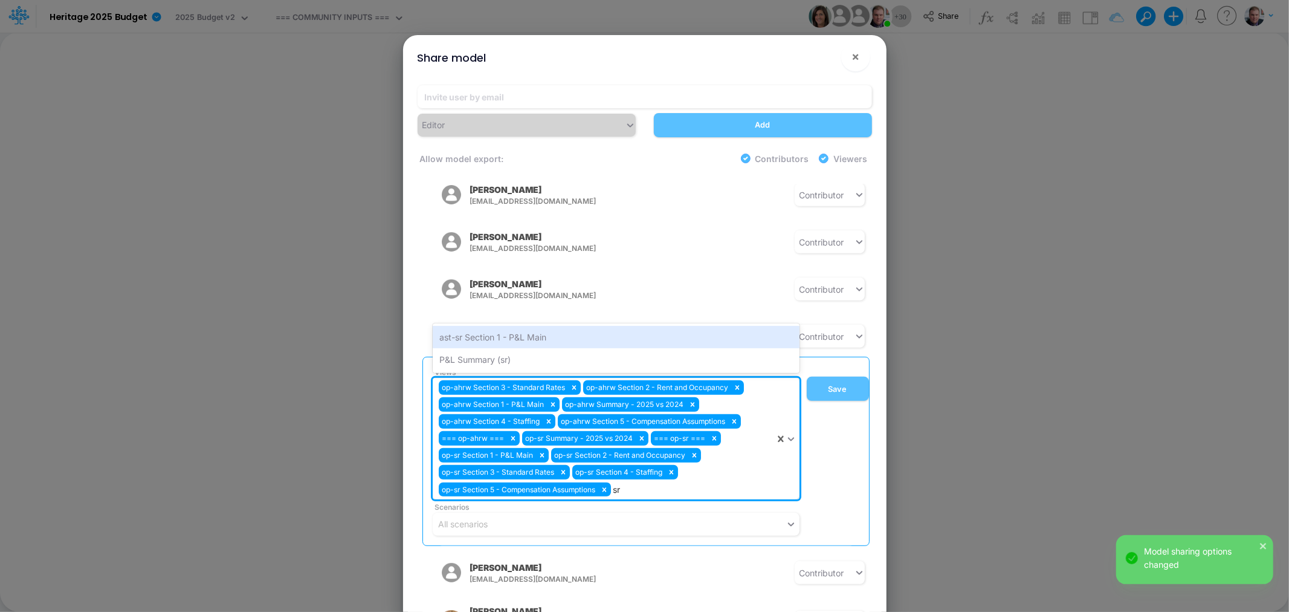
type input "sr"
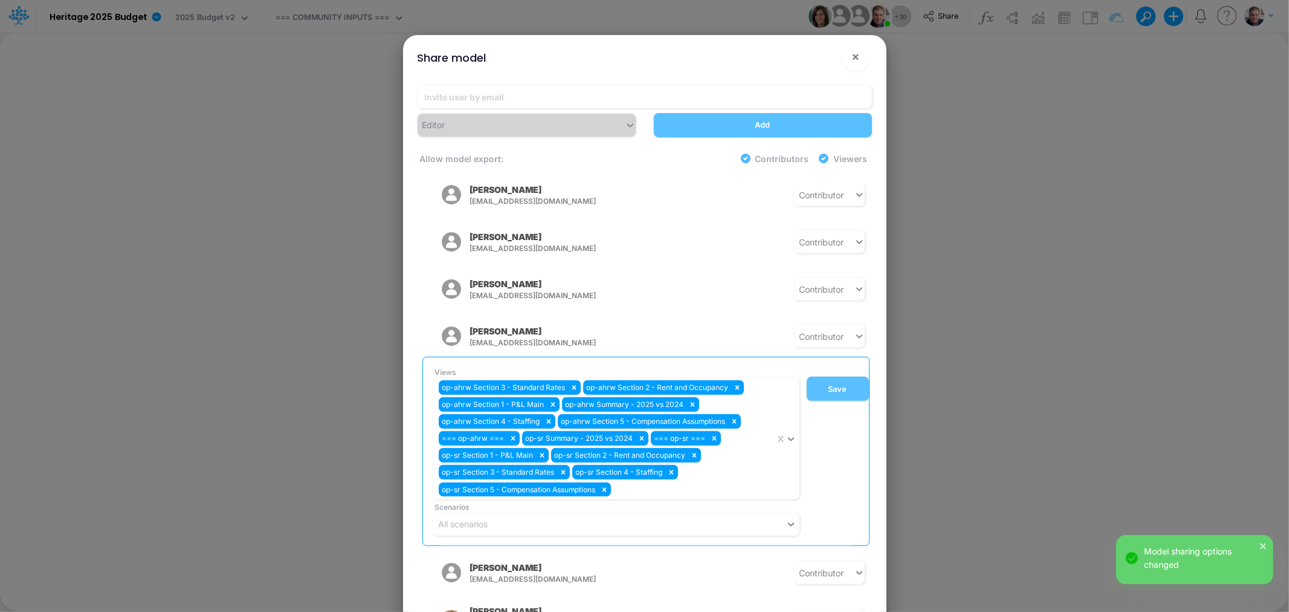
click at [829, 470] on div "Views op-ahrw Section 3 - Standard Rates op-ahrw Section 2 - Rent and Occupancy…" at bounding box center [648, 451] width 441 height 169
click at [855, 54] on span "×" at bounding box center [855, 56] width 8 height 15
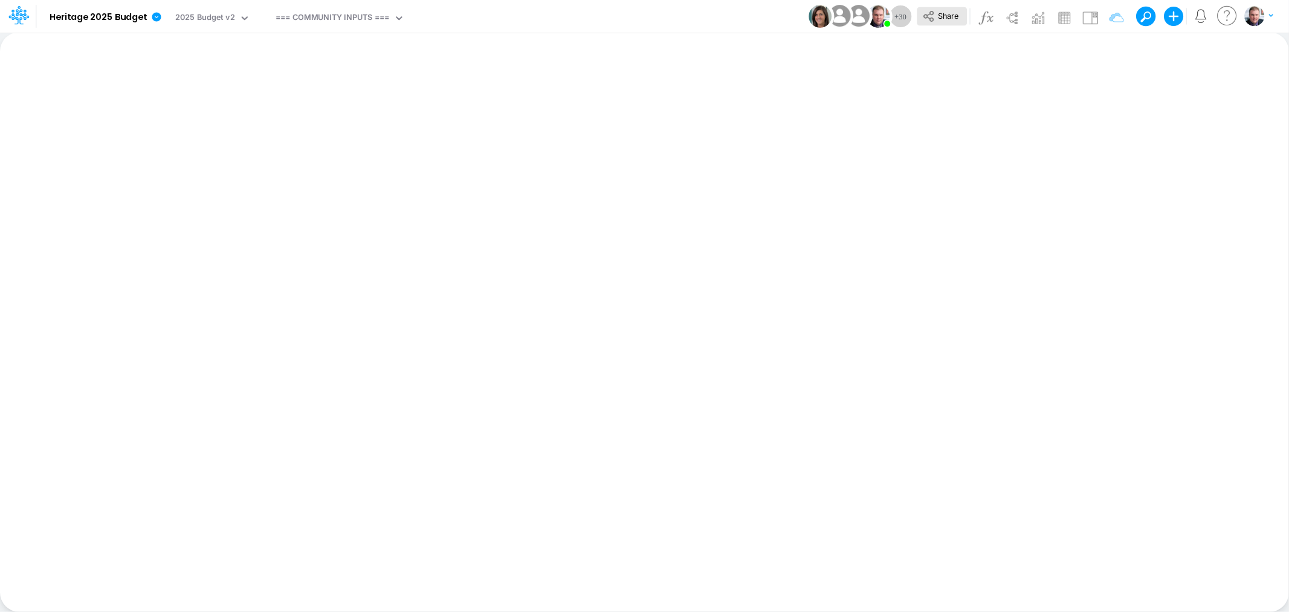
click at [944, 18] on span "Share" at bounding box center [948, 15] width 21 height 9
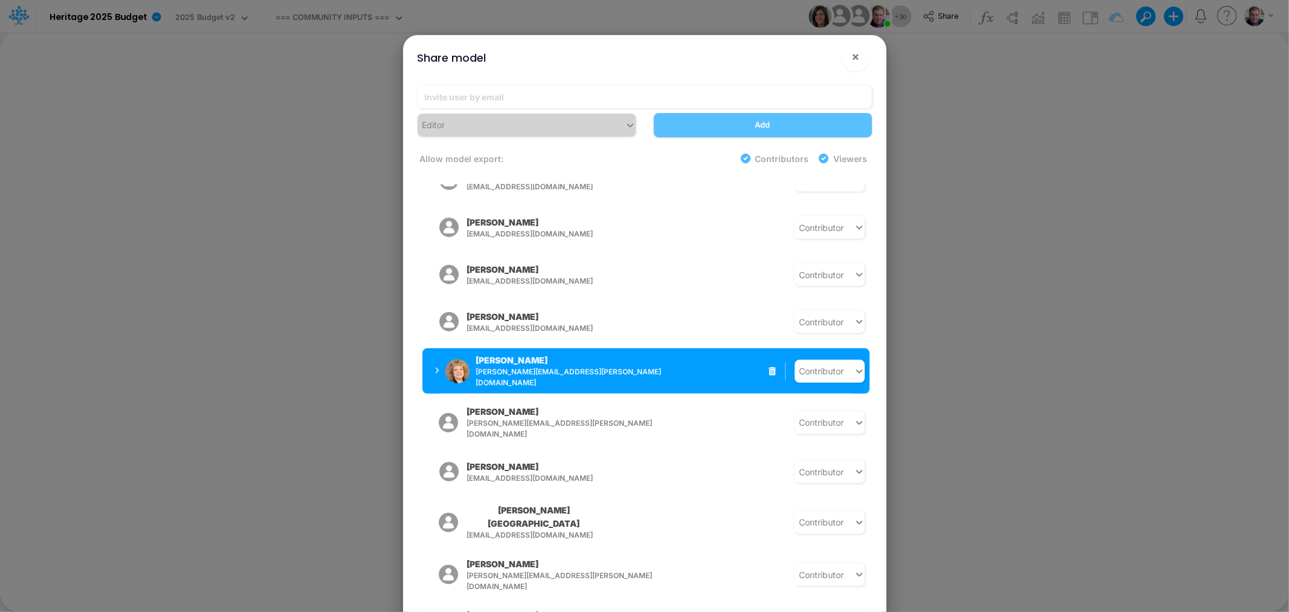
scroll to position [402, 0]
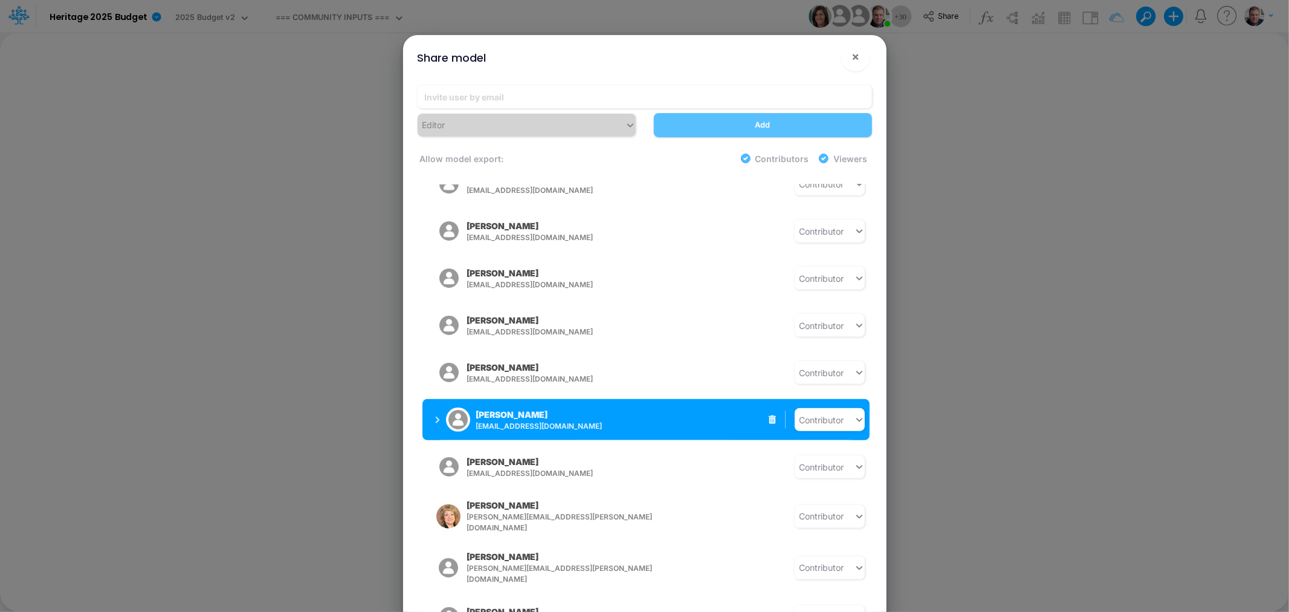
click at [578, 408] on div "[PERSON_NAME] [EMAIL_ADDRESS][DOMAIN_NAME]" at bounding box center [539, 420] width 126 height 24
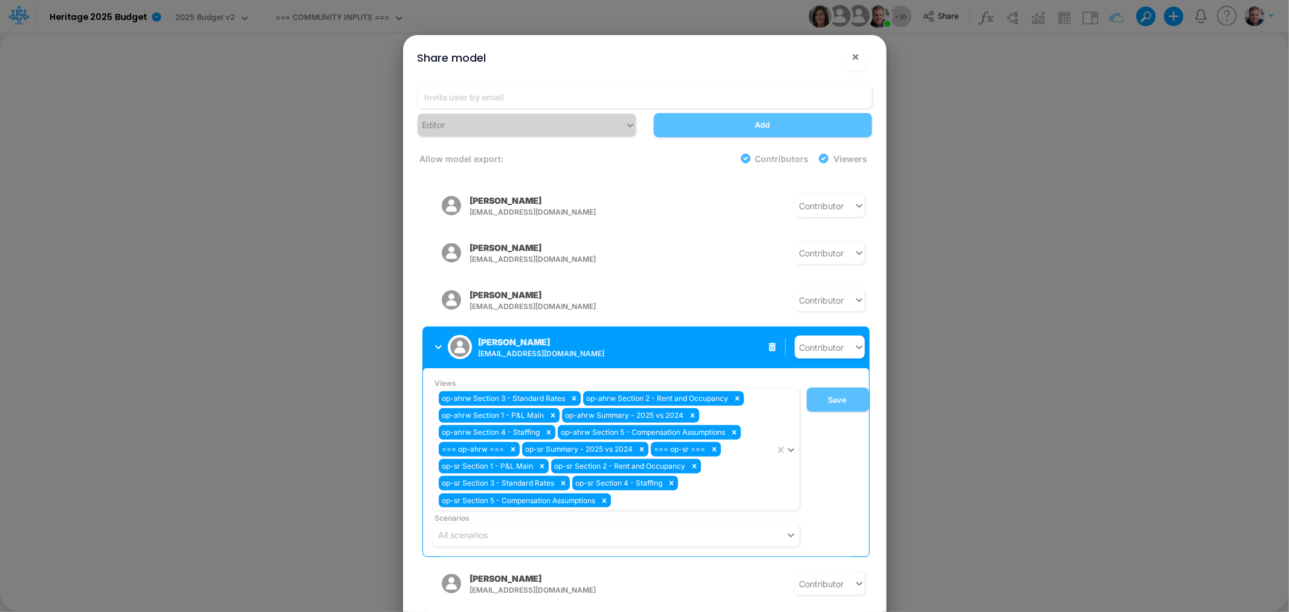
scroll to position [537, 0]
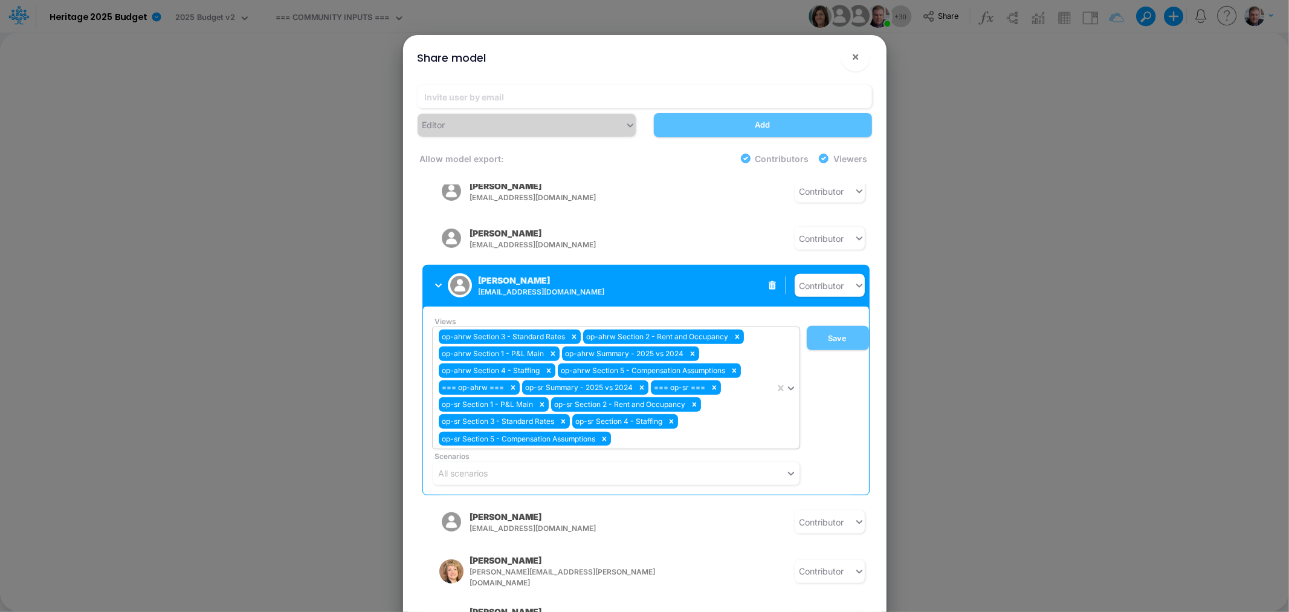
click at [668, 430] on div "op-ahrw Section 3 - Standard Rates op-ahrw Section 2 - Rent and Occupancy op-ah…" at bounding box center [604, 387] width 342 height 121
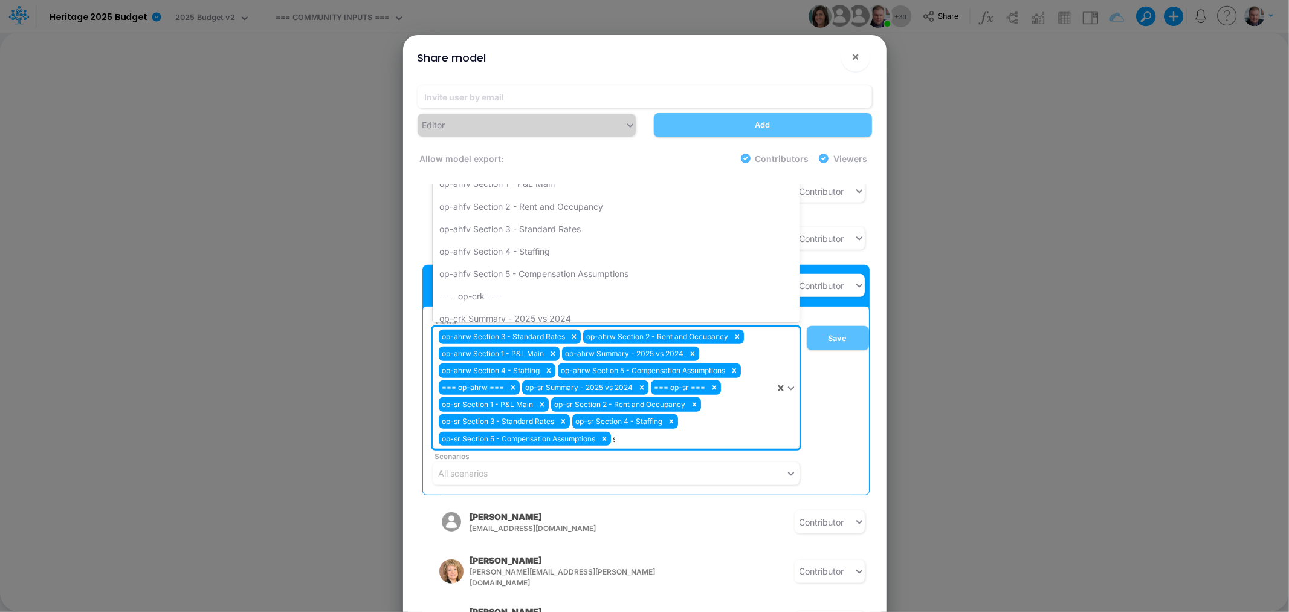
type input "sr"
